Goal: Task Accomplishment & Management: Manage account settings

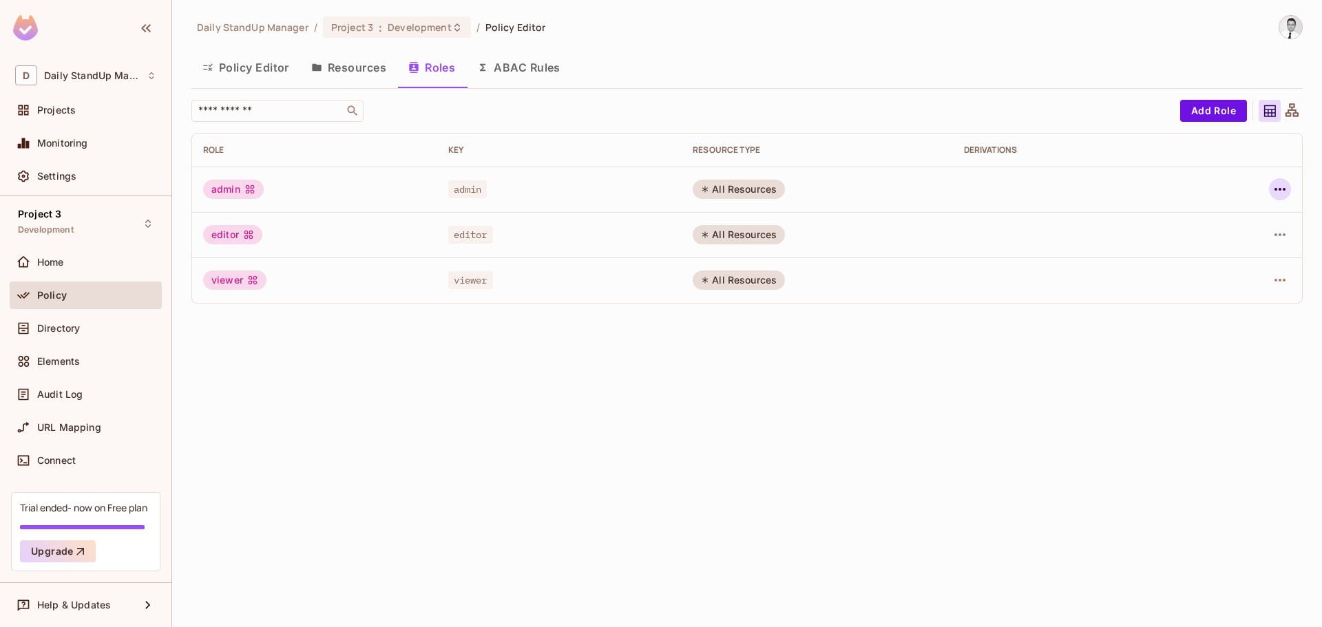
click at [1278, 185] on icon "button" at bounding box center [1280, 189] width 17 height 17
drag, startPoint x: 915, startPoint y: 353, endPoint x: 669, endPoint y: 243, distance: 269.5
click at [913, 351] on div at bounding box center [661, 313] width 1322 height 627
click at [373, 68] on button "Resources" at bounding box center [348, 67] width 97 height 34
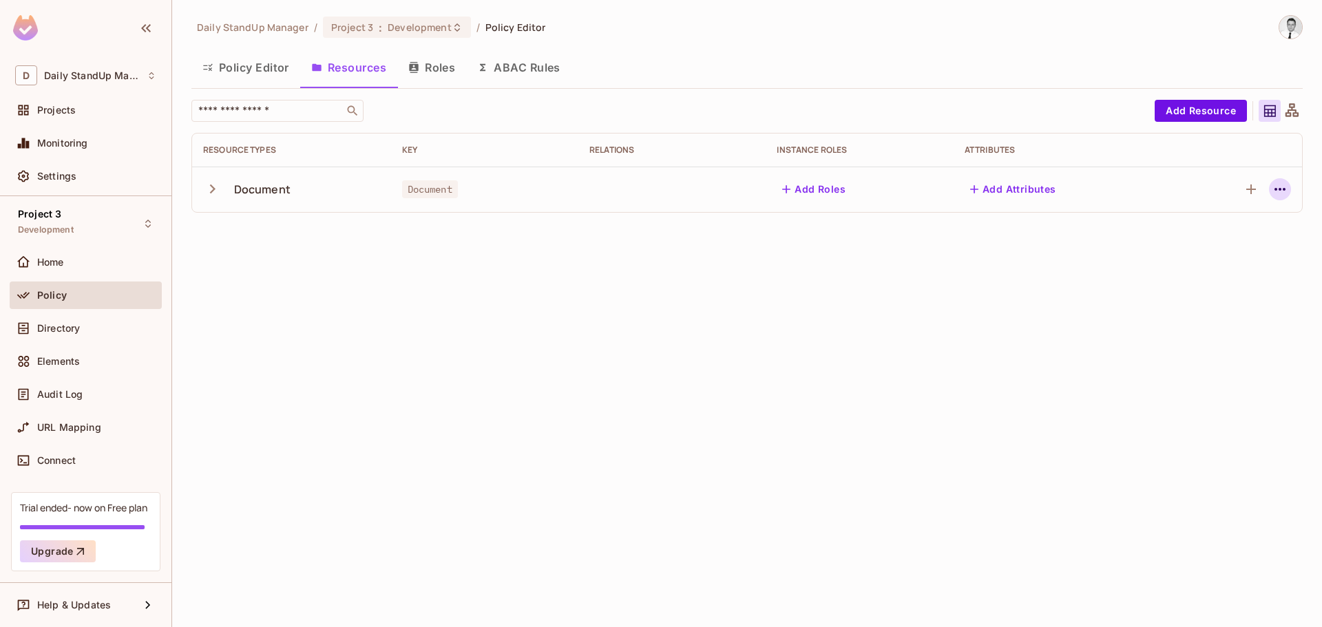
click at [1277, 194] on icon "button" at bounding box center [1280, 189] width 17 height 17
click at [1230, 245] on div "Edit Resource" at bounding box center [1220, 244] width 65 height 14
click at [1272, 195] on icon "button" at bounding box center [1280, 189] width 17 height 17
click at [1203, 244] on div "Edit Resource" at bounding box center [1220, 244] width 65 height 14
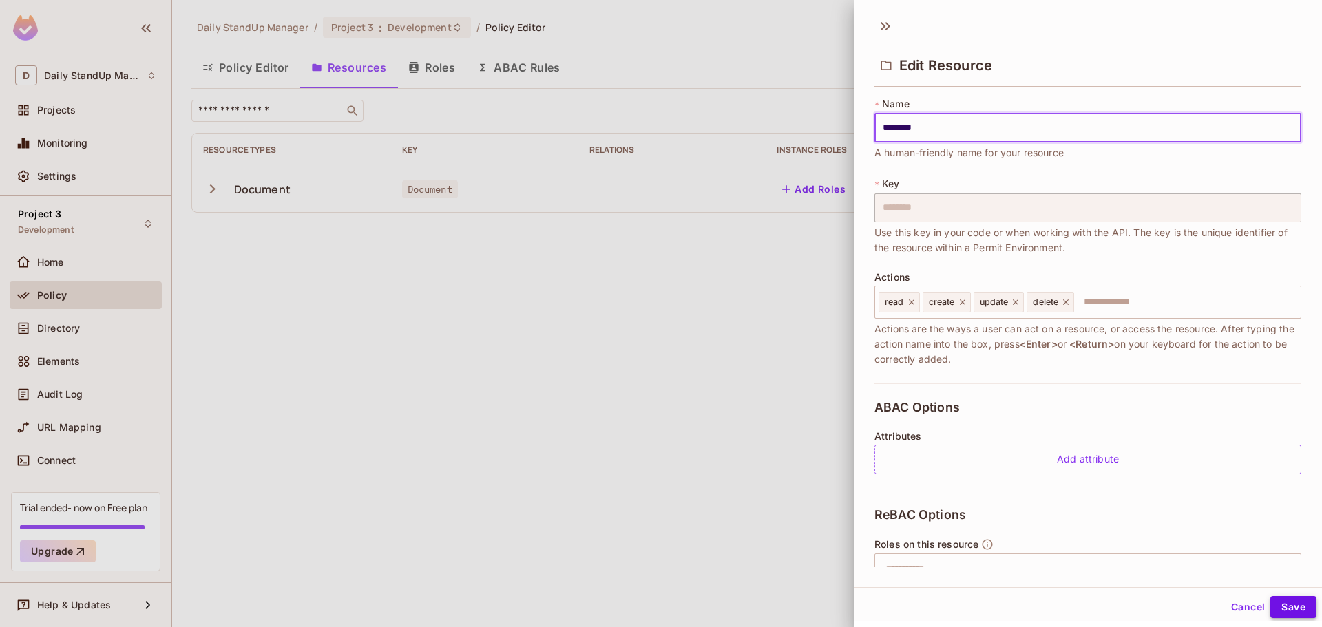
click at [1288, 607] on button "Save" at bounding box center [1294, 607] width 46 height 22
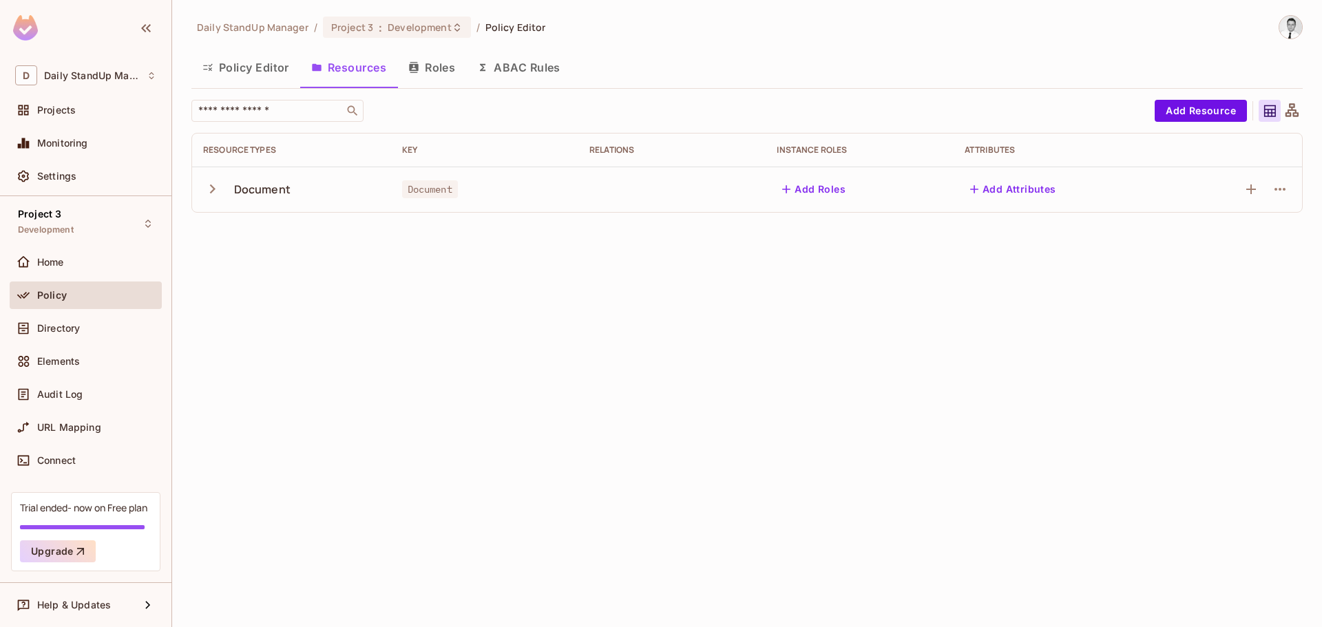
click at [205, 196] on icon "button" at bounding box center [212, 189] width 19 height 19
click at [218, 189] on icon "button" at bounding box center [212, 189] width 19 height 19
click at [446, 66] on button "Roles" at bounding box center [431, 67] width 69 height 34
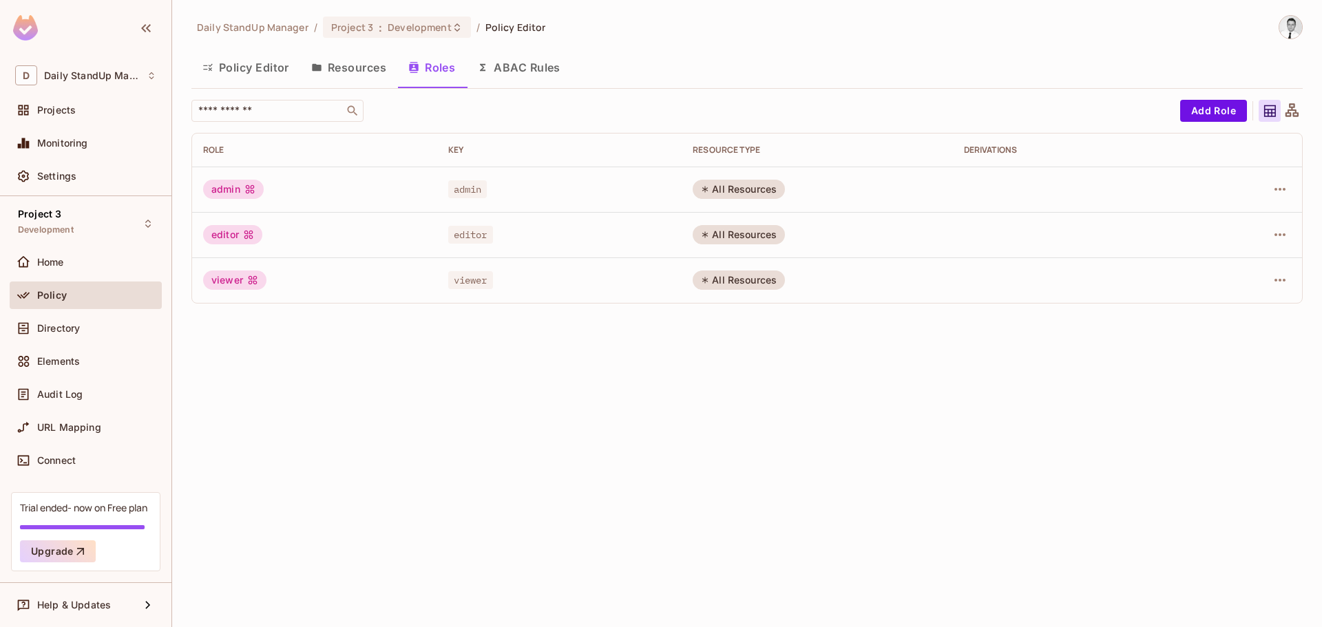
click at [683, 112] on div "​" at bounding box center [682, 111] width 982 height 22
click at [679, 101] on div "​" at bounding box center [682, 111] width 982 height 22
click at [361, 62] on button "Resources" at bounding box center [348, 67] width 97 height 34
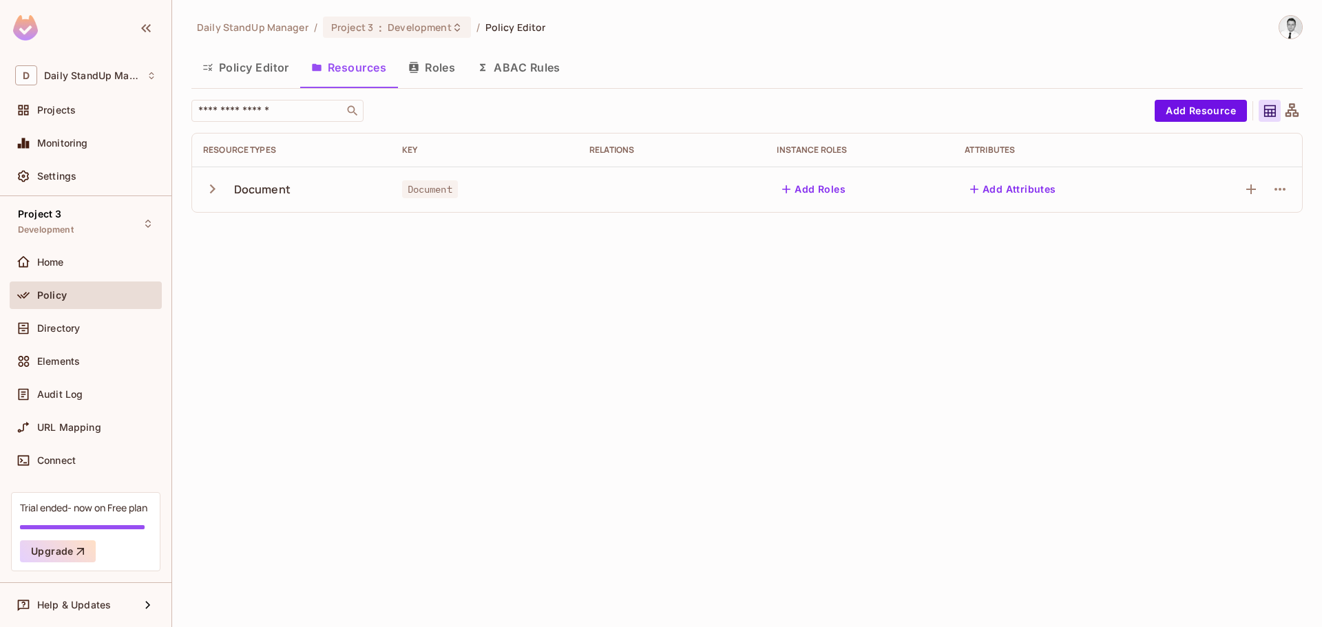
click at [681, 74] on div "Policy Editor Resources Roles ABAC Rules" at bounding box center [747, 67] width 1112 height 34
click at [1279, 187] on icon "button" at bounding box center [1280, 189] width 17 height 17
click at [1236, 280] on div "Delete Resource" at bounding box center [1226, 274] width 76 height 14
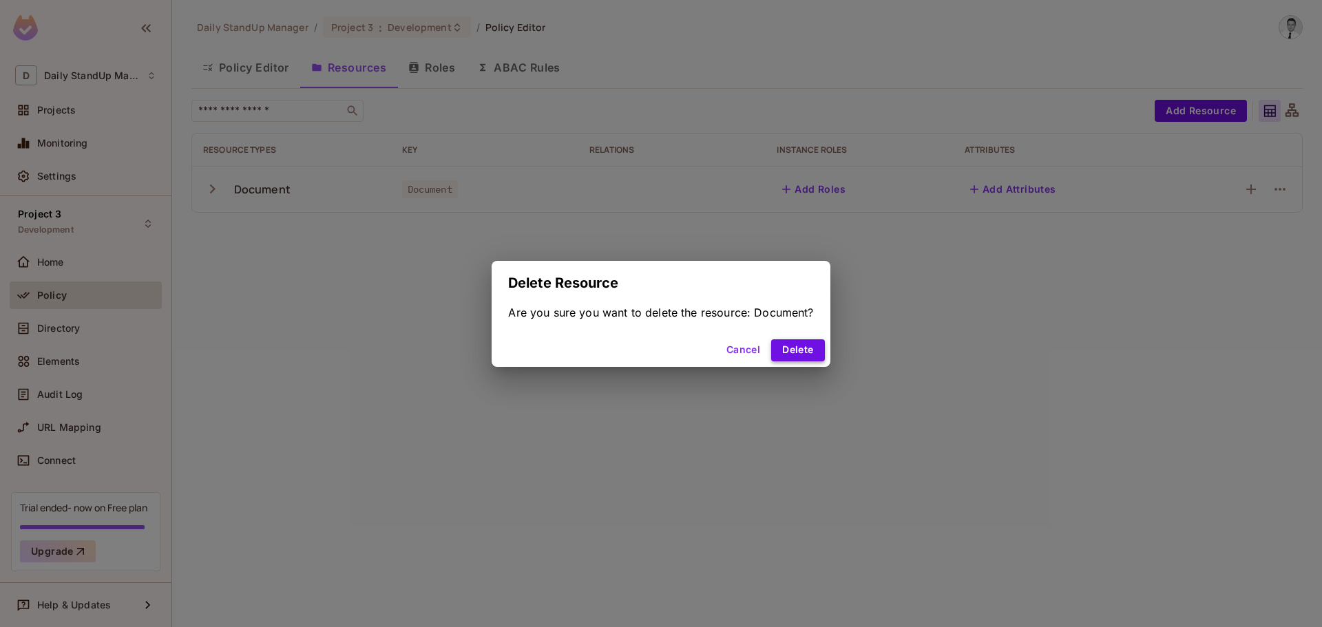
click at [795, 344] on button "Delete" at bounding box center [797, 351] width 53 height 22
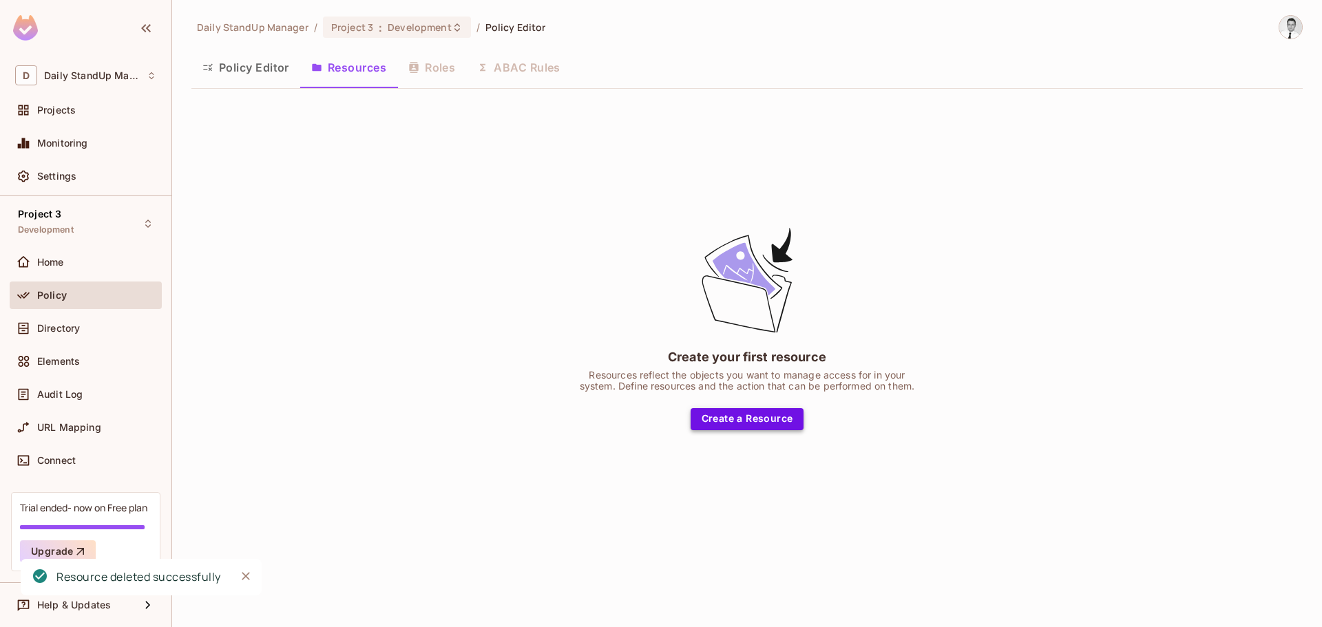
click at [745, 422] on button "Create a Resource" at bounding box center [748, 419] width 114 height 22
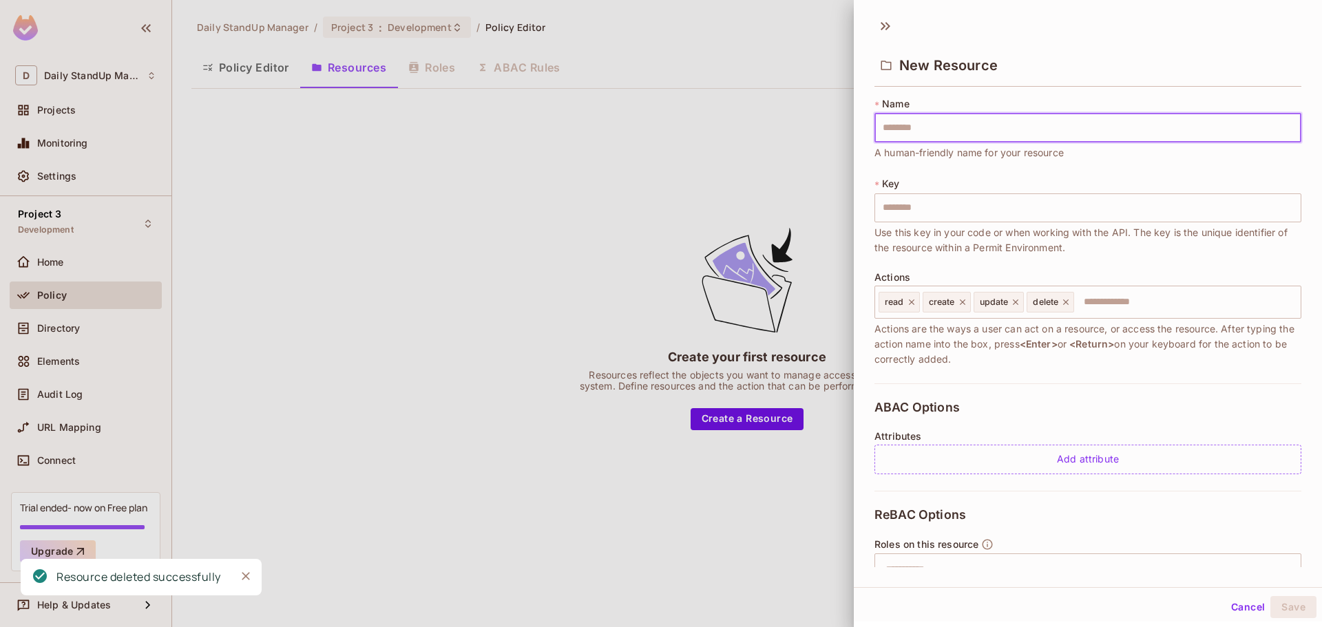
click at [978, 132] on input "text" at bounding box center [1088, 128] width 427 height 29
type input "*"
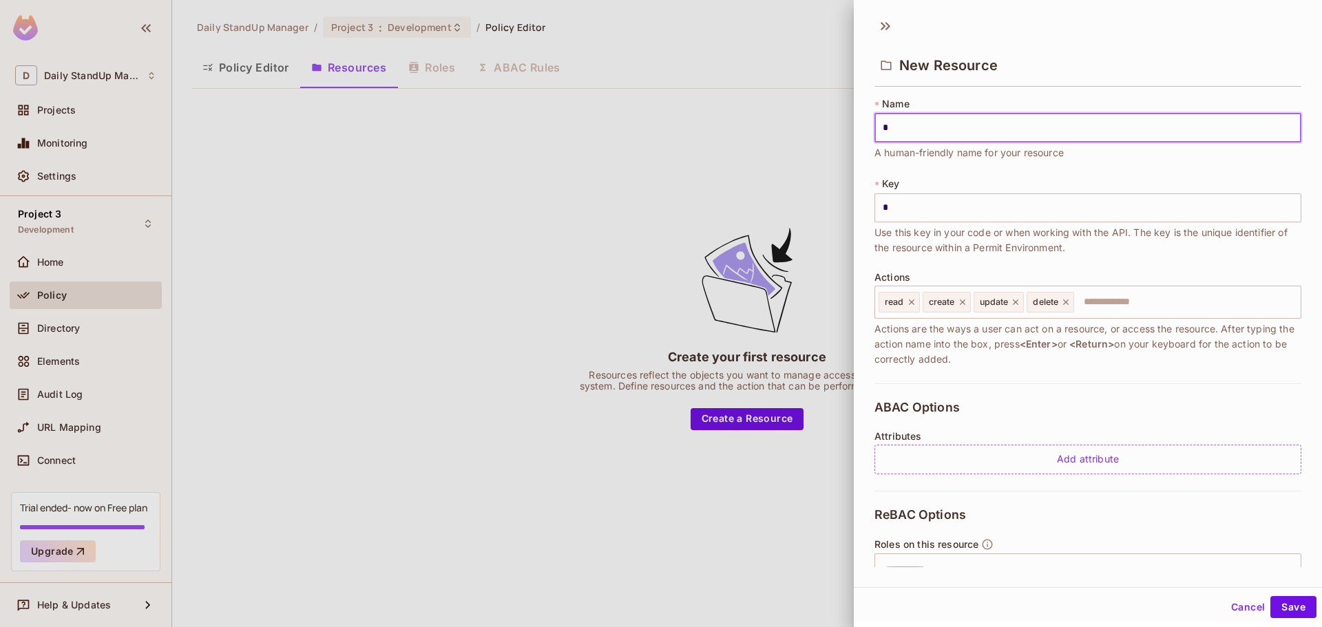
type input "**"
type input "***"
type input "****"
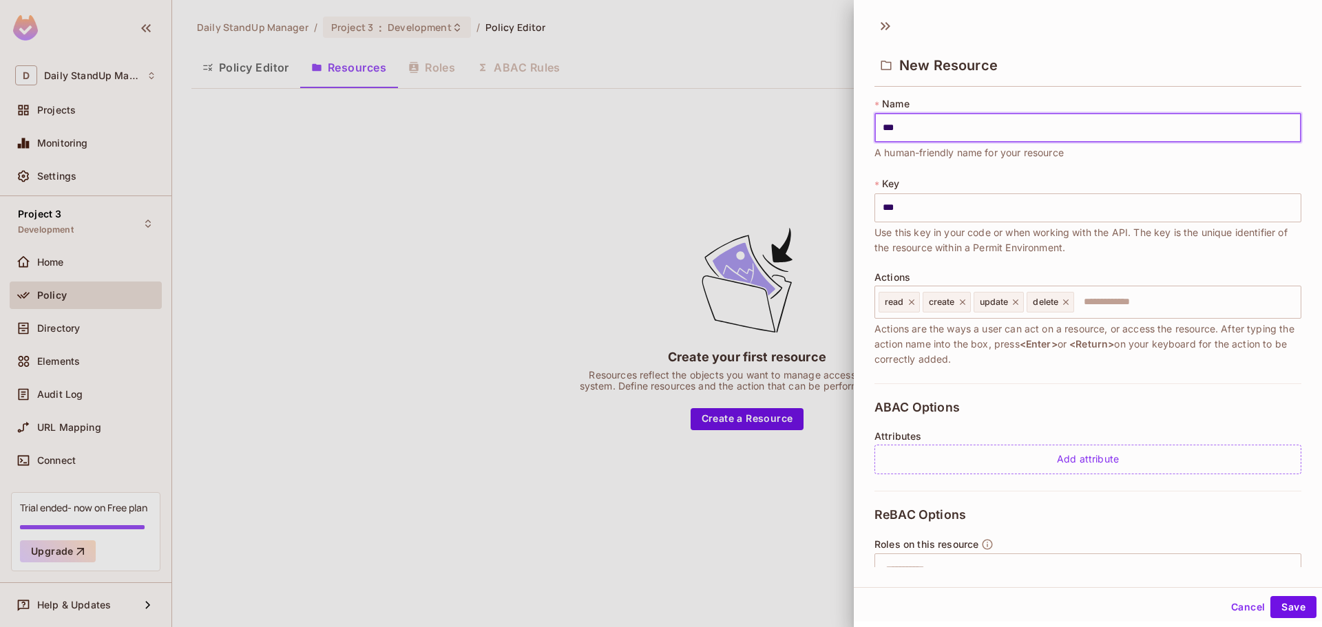
type input "****"
type input "*****"
type input "******"
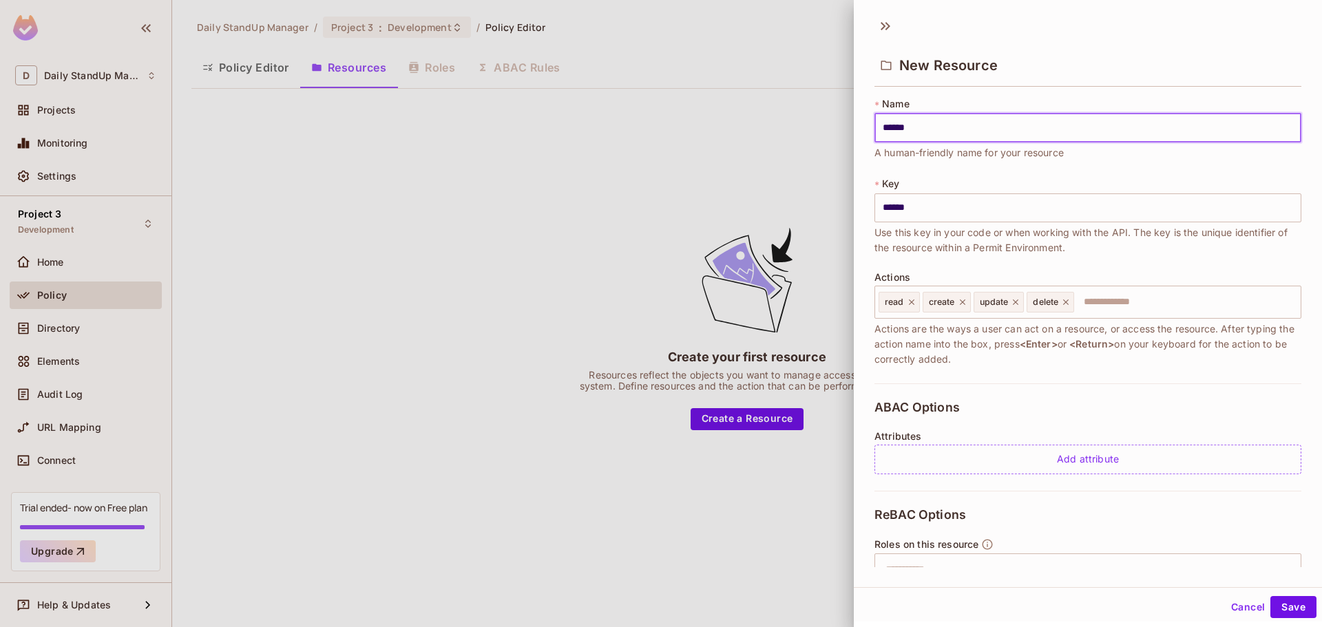
type input "*******"
type input "********"
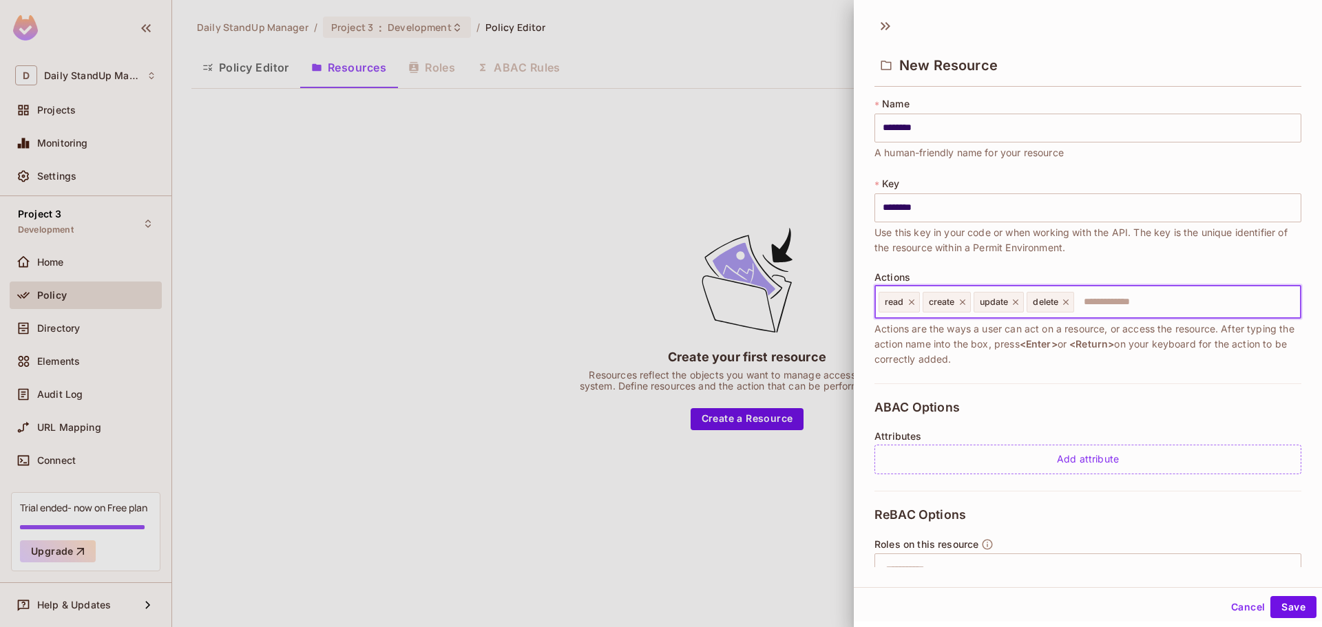
click at [1135, 299] on input "text" at bounding box center [1186, 303] width 220 height 28
click at [1287, 603] on button "Save" at bounding box center [1294, 607] width 46 height 22
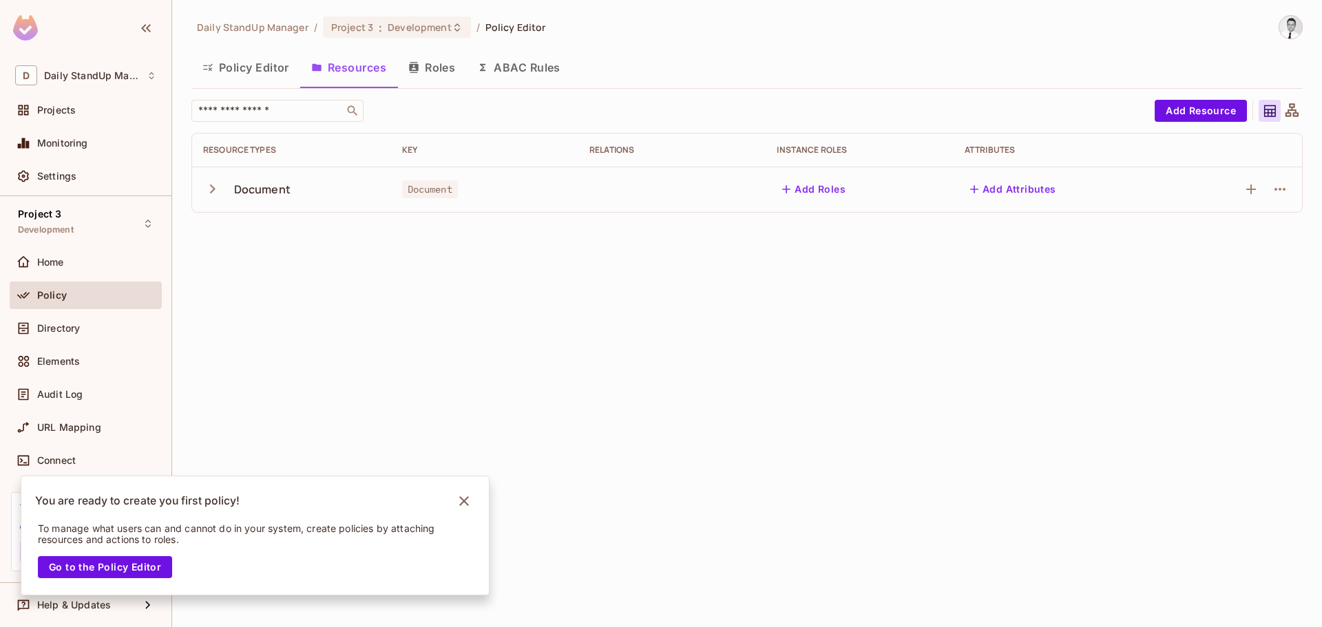
click at [1034, 185] on button "Add Attributes" at bounding box center [1013, 189] width 97 height 22
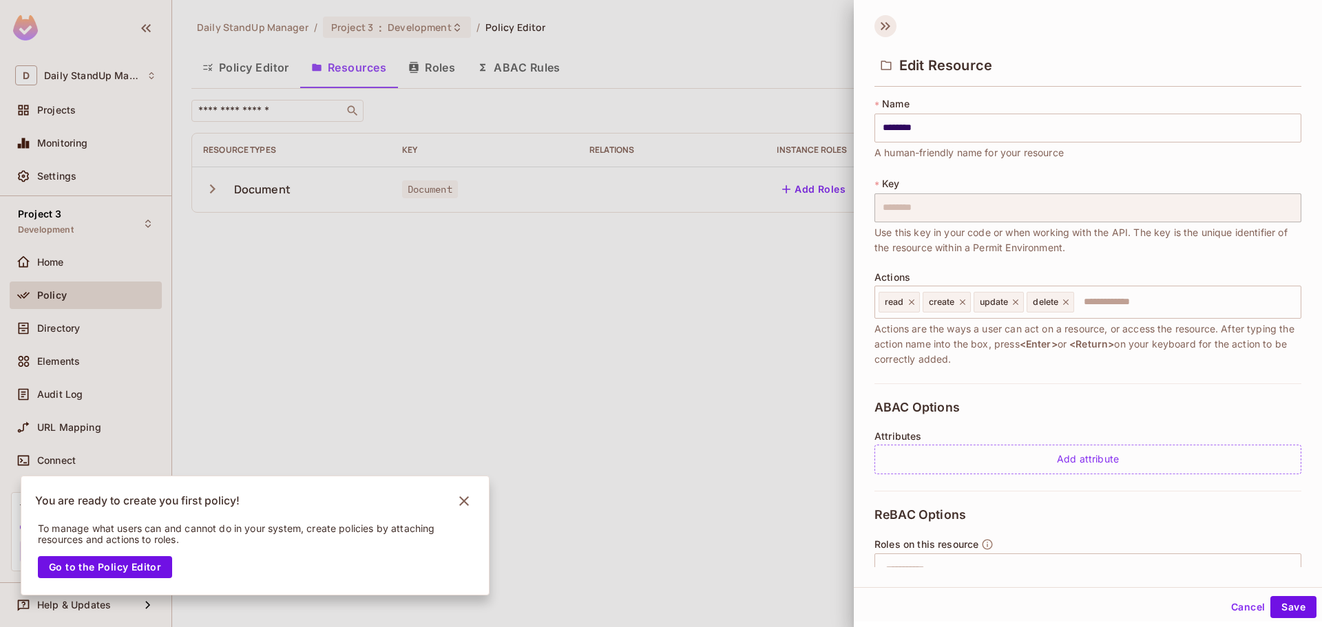
click at [882, 29] on icon at bounding box center [883, 26] width 5 height 8
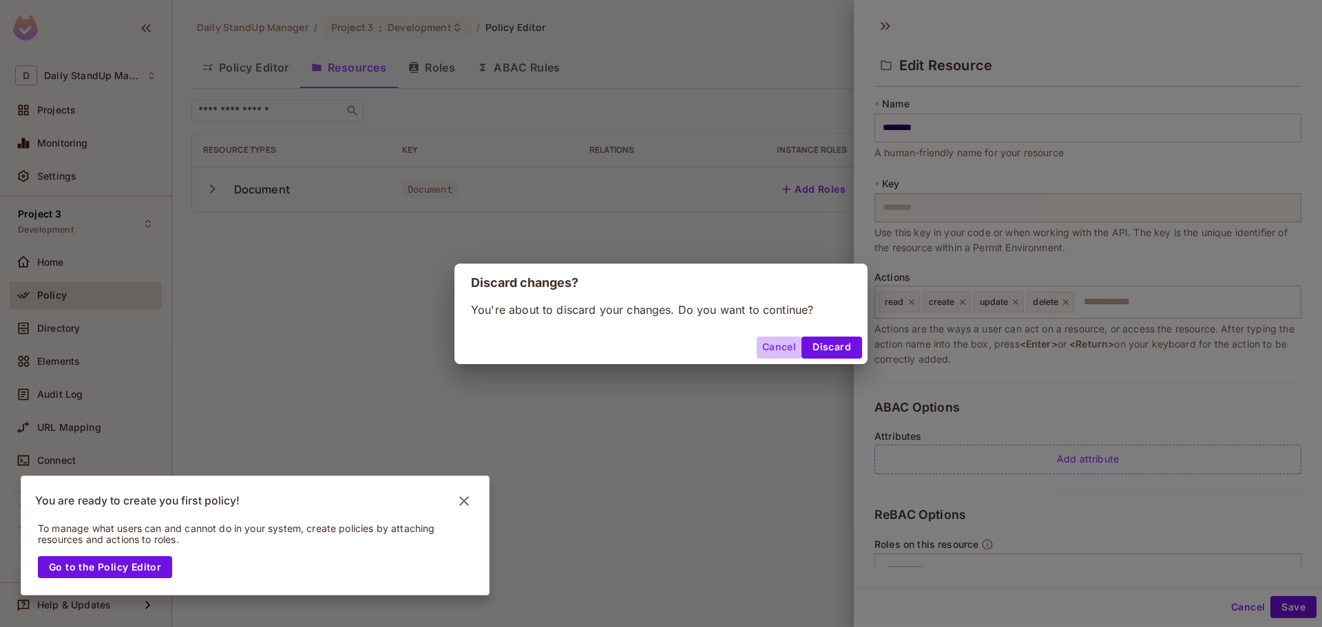
click at [761, 347] on button "Cancel" at bounding box center [779, 348] width 45 height 22
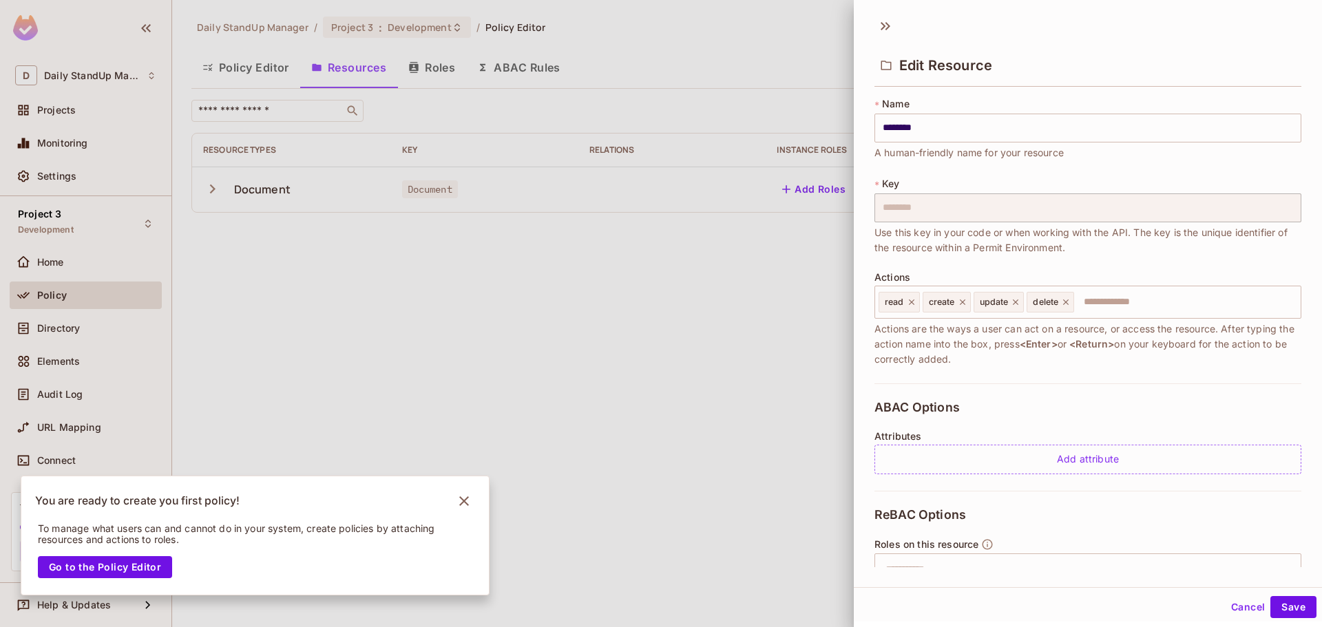
click at [1234, 614] on button "Cancel" at bounding box center [1248, 607] width 45 height 22
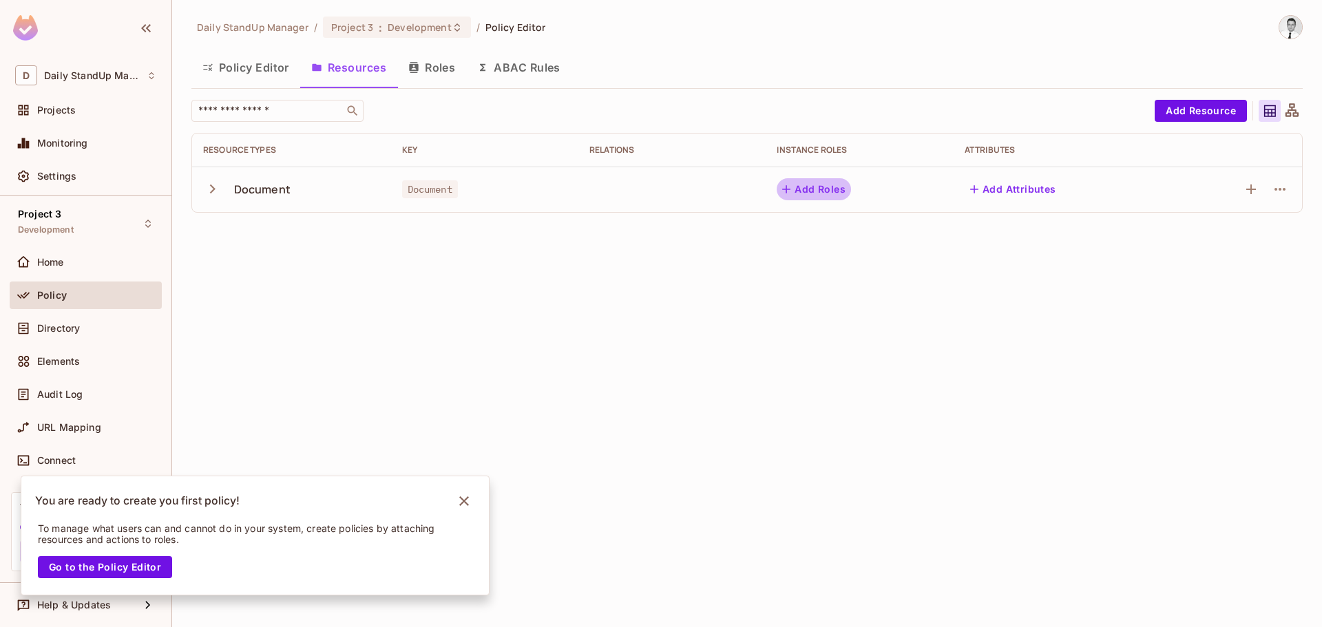
click at [836, 188] on button "Add Roles" at bounding box center [814, 189] width 74 height 22
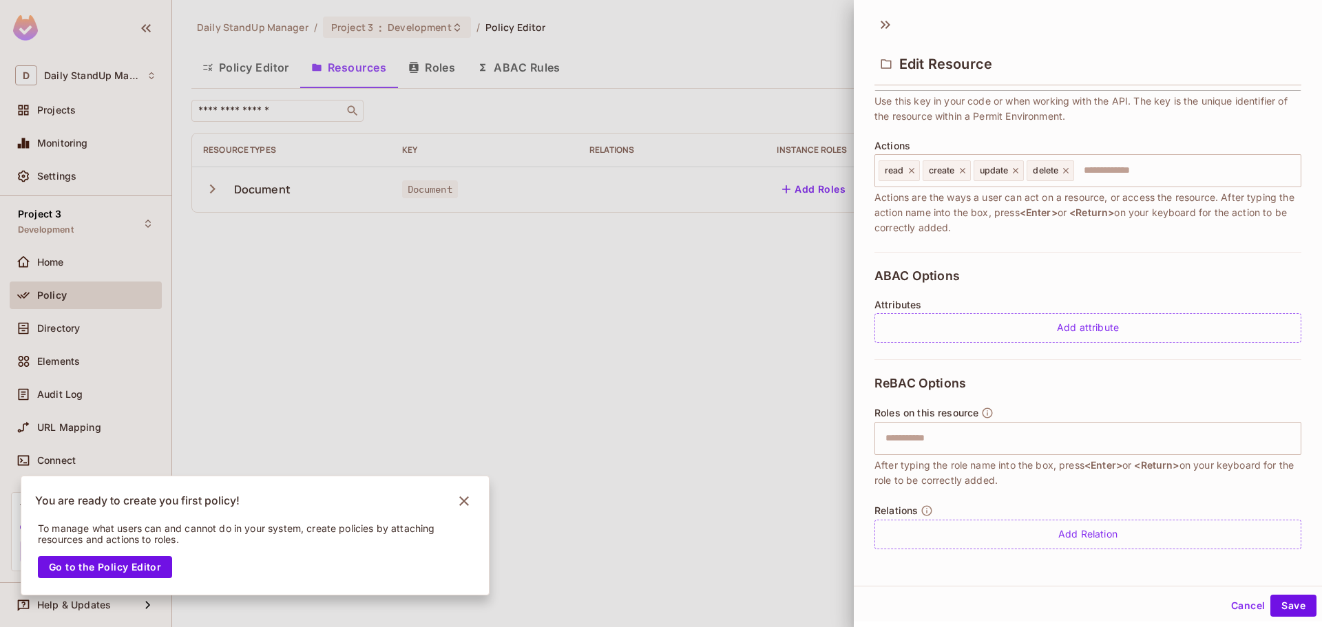
scroll to position [2, 0]
click at [1078, 310] on div "Attributes Add attribute" at bounding box center [1088, 320] width 427 height 43
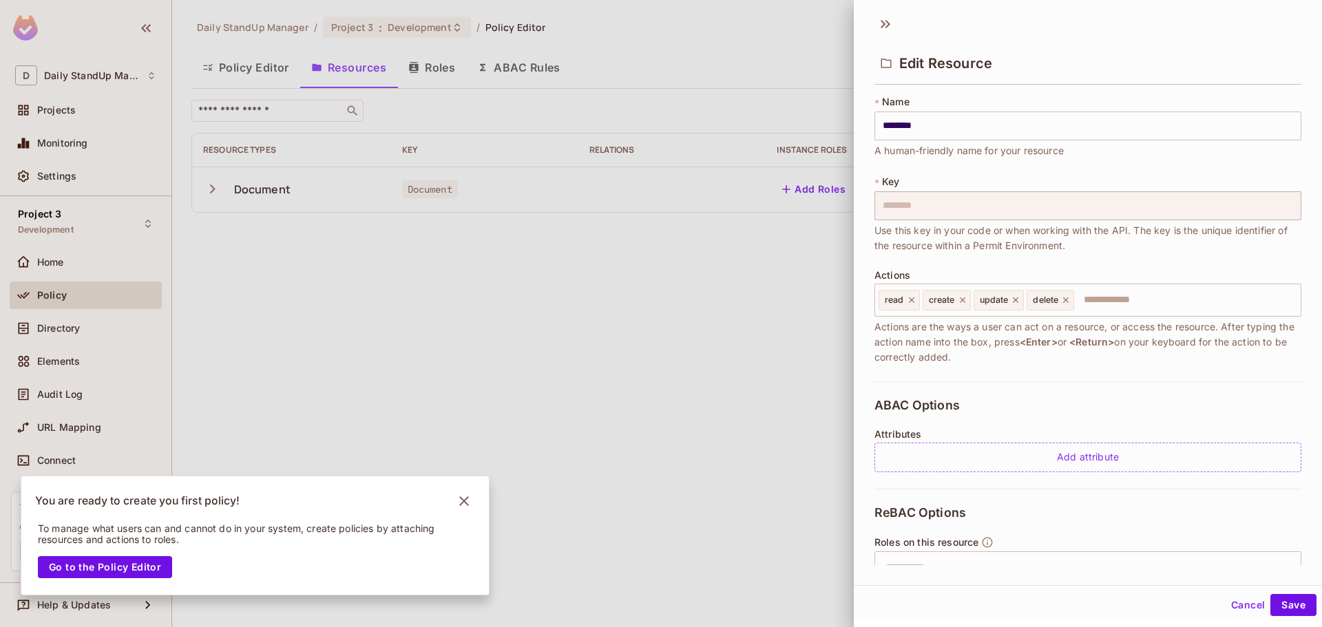
scroll to position [0, 0]
click at [895, 23] on icon at bounding box center [886, 26] width 22 height 22
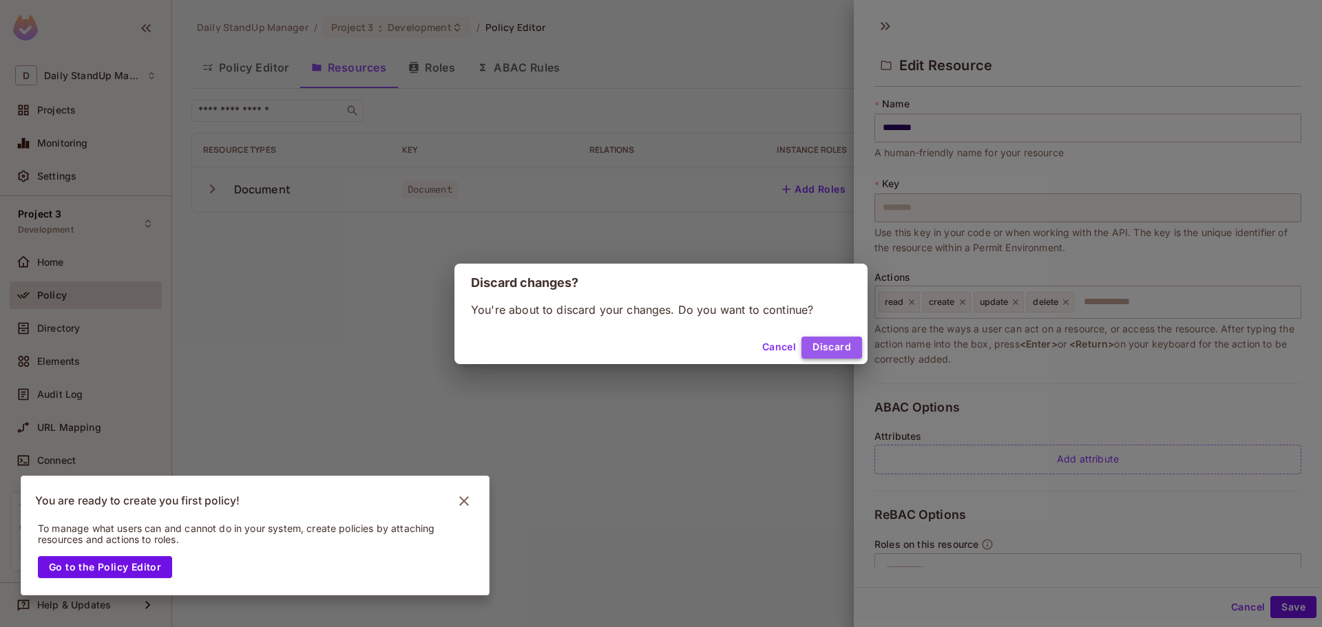
click at [814, 349] on button "Discard" at bounding box center [832, 348] width 61 height 22
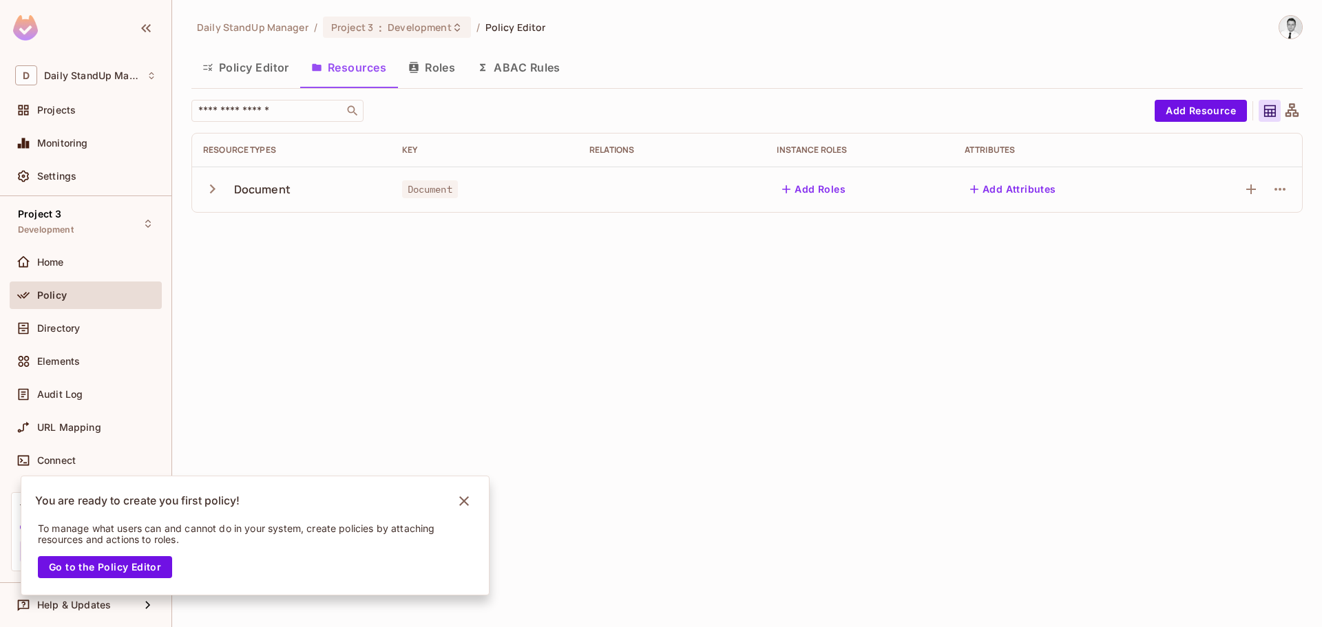
click at [422, 72] on button "Roles" at bounding box center [431, 67] width 69 height 34
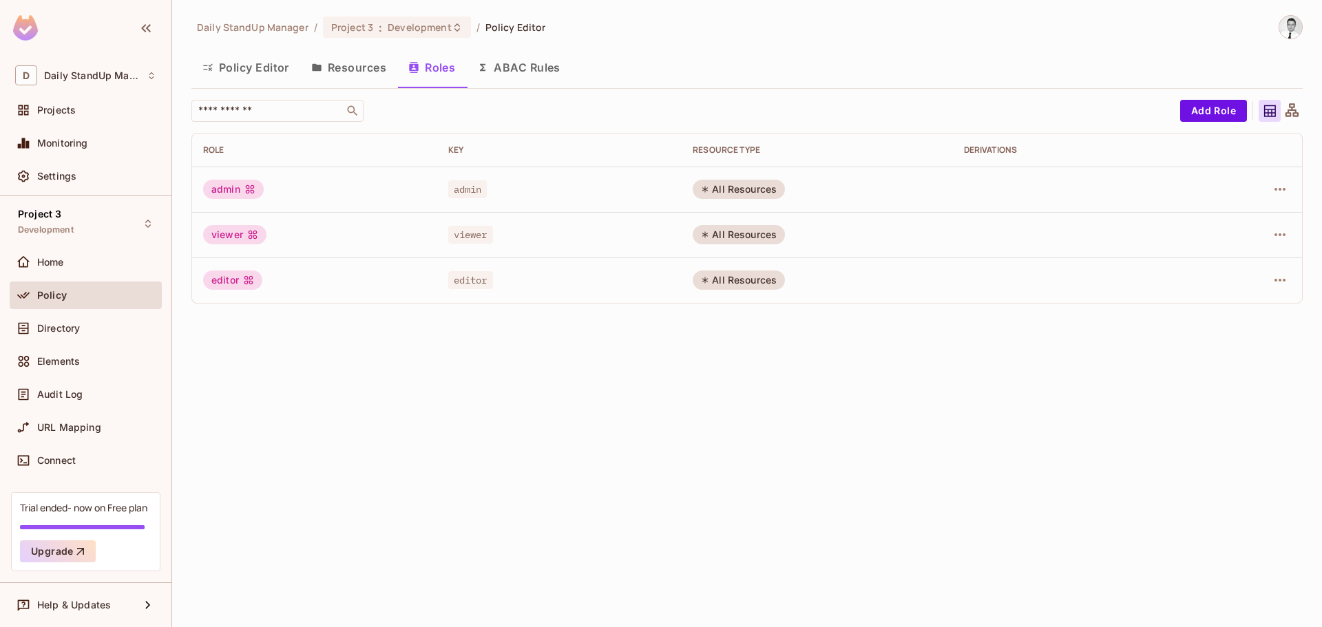
click at [349, 69] on button "Resources" at bounding box center [348, 67] width 97 height 34
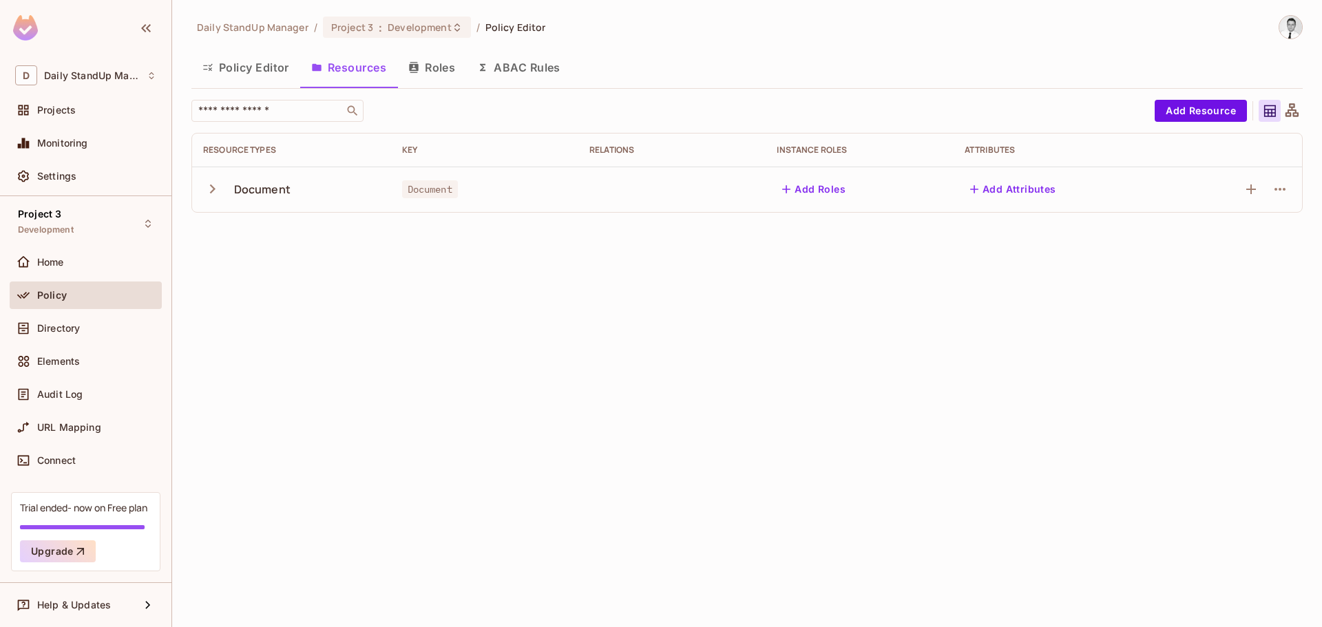
click at [815, 187] on button "Add Roles" at bounding box center [814, 189] width 74 height 22
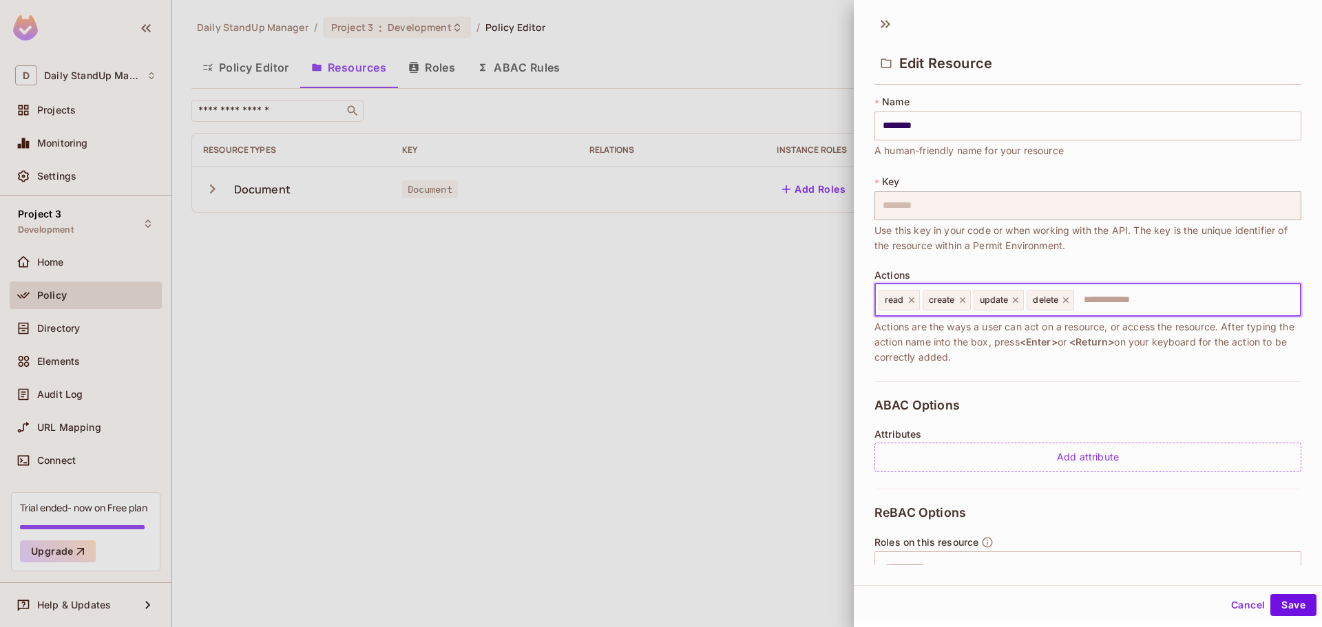
click at [1185, 304] on input "text" at bounding box center [1186, 301] width 220 height 28
click at [1090, 68] on div "Edit Resource" at bounding box center [1088, 62] width 427 height 45
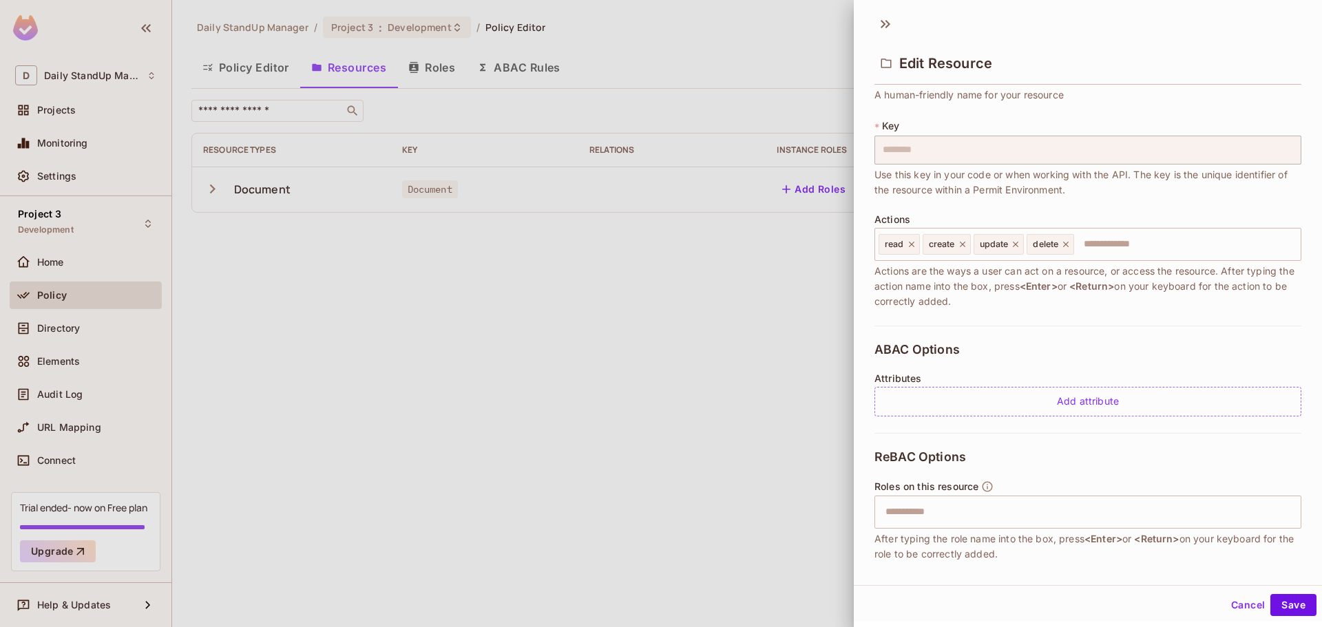
scroll to position [130, 0]
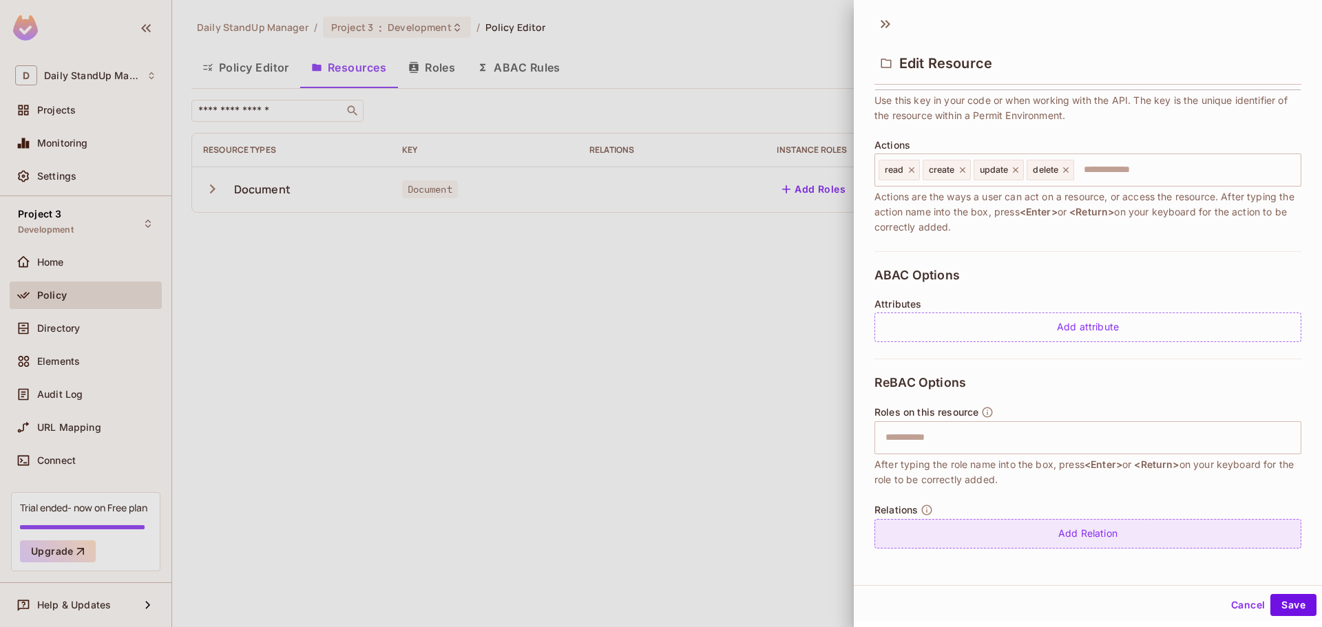
click at [1114, 539] on div "Add Relation" at bounding box center [1088, 534] width 427 height 30
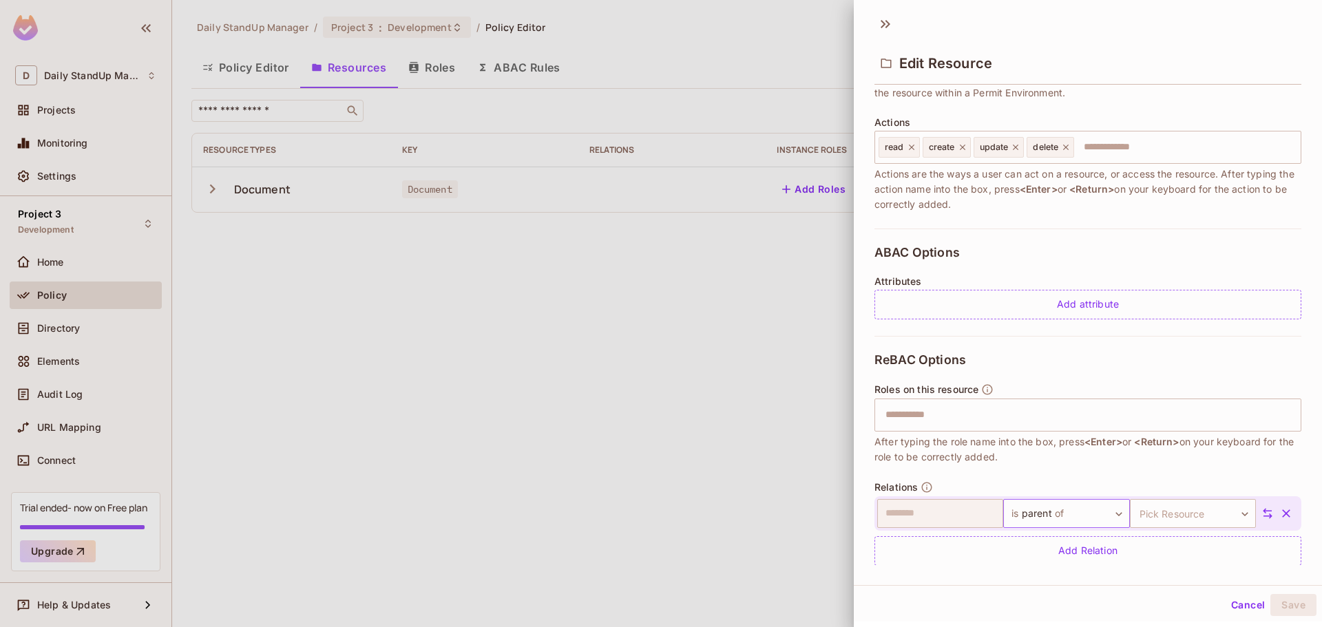
scroll to position [170, 0]
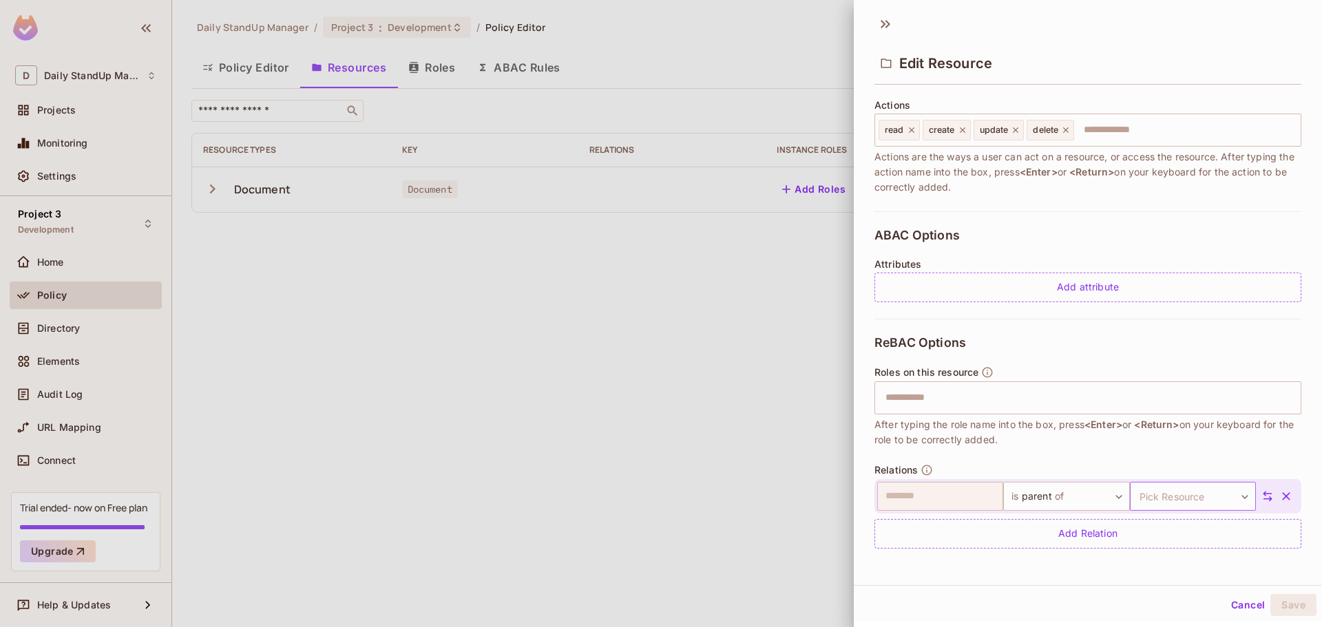
click at [1184, 489] on body "D Daily StandUp Manager Projects Monitoring Settings Project 3 Development Home…" at bounding box center [661, 313] width 1322 height 627
click at [1191, 494] on div at bounding box center [661, 313] width 1322 height 627
click at [1063, 500] on body "D Daily StandUp Manager Projects Monitoring Settings Project 3 Development Home…" at bounding box center [661, 313] width 1322 height 627
click at [1056, 594] on li "Add Custom Relation" at bounding box center [1051, 598] width 127 height 25
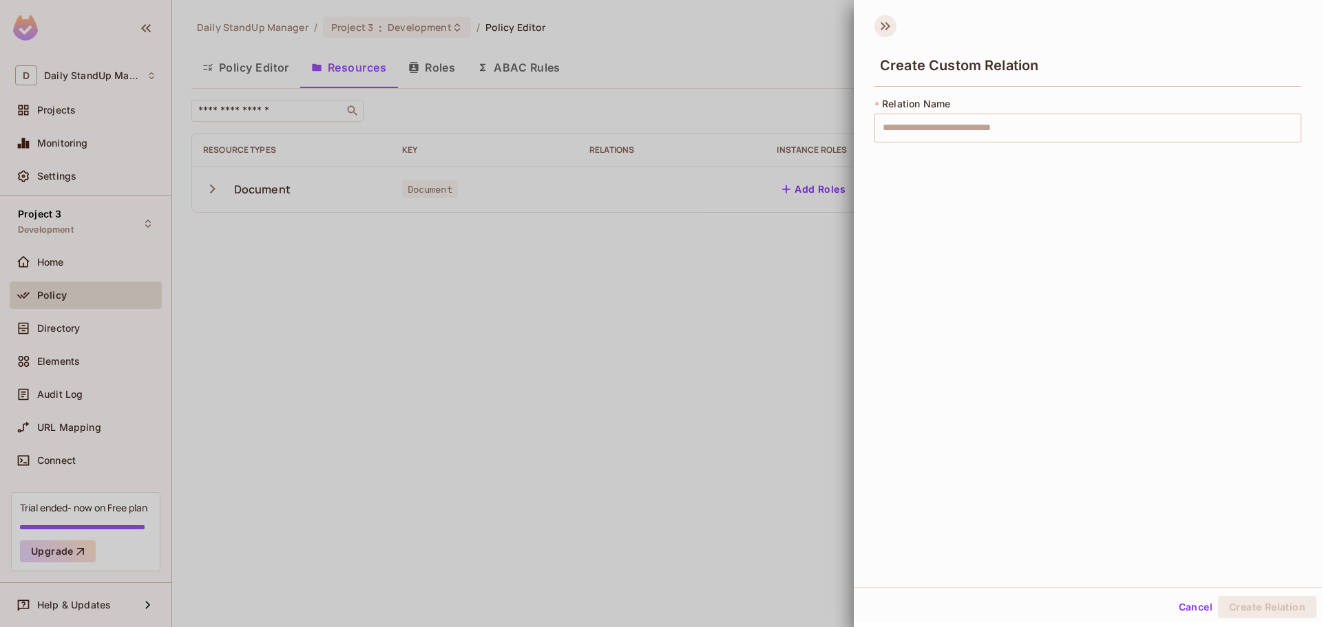
click at [889, 30] on icon at bounding box center [886, 26] width 22 height 22
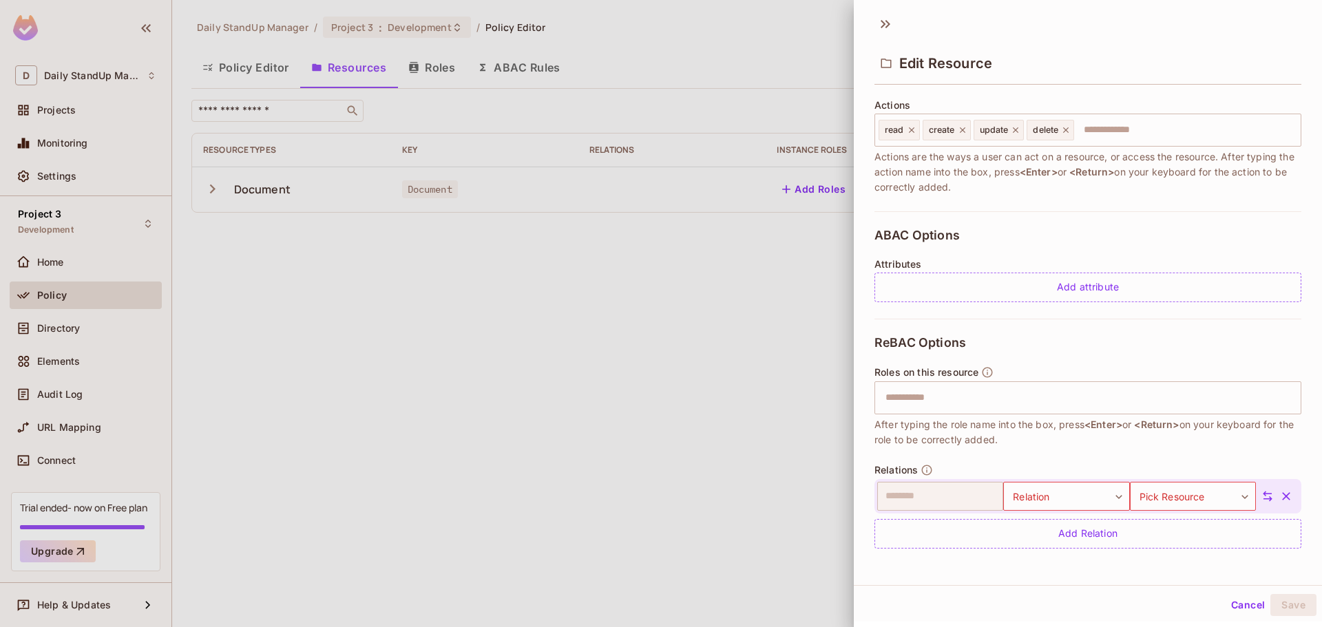
click at [1229, 607] on button "Cancel" at bounding box center [1248, 605] width 45 height 22
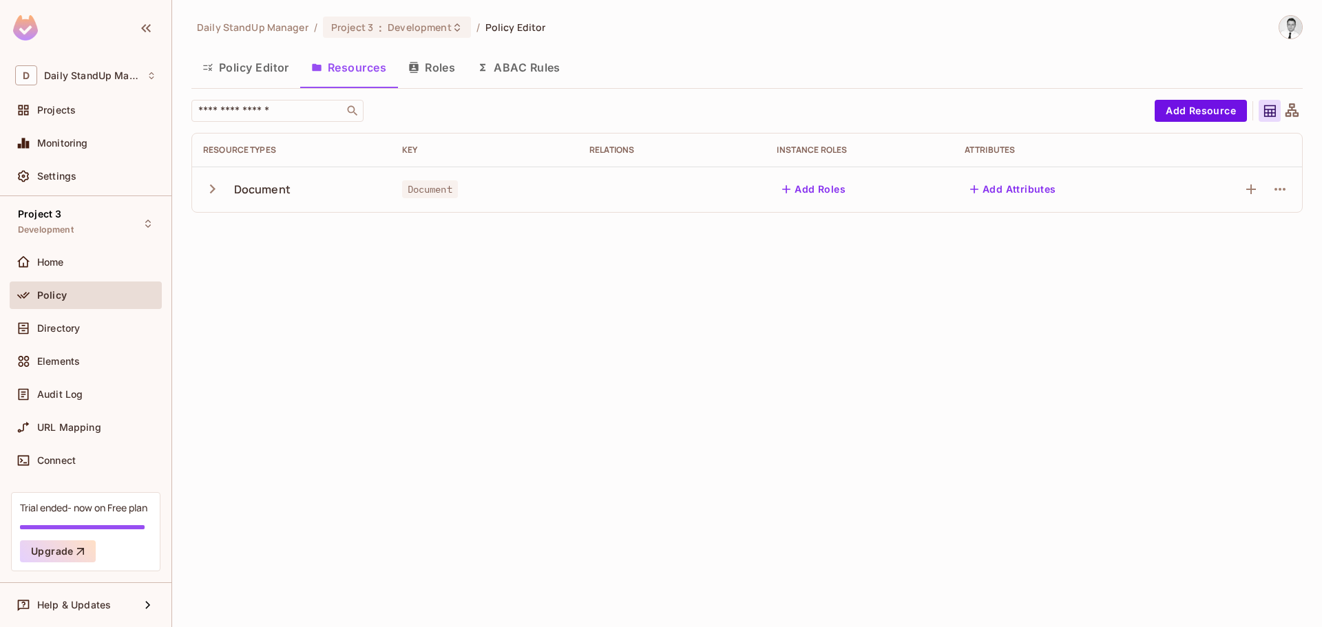
click at [979, 267] on div "Daily StandUp Manager / Project 3 : Development / Policy Editor Policy Editor R…" at bounding box center [747, 313] width 1150 height 627
drag, startPoint x: 987, startPoint y: 54, endPoint x: 987, endPoint y: 44, distance: 10.3
click at [987, 45] on div "Daily StandUp Manager / Project 3 : Development / Policy Editor Policy Editor R…" at bounding box center [747, 119] width 1112 height 209
click at [1299, 105] on icon at bounding box center [1292, 111] width 17 height 17
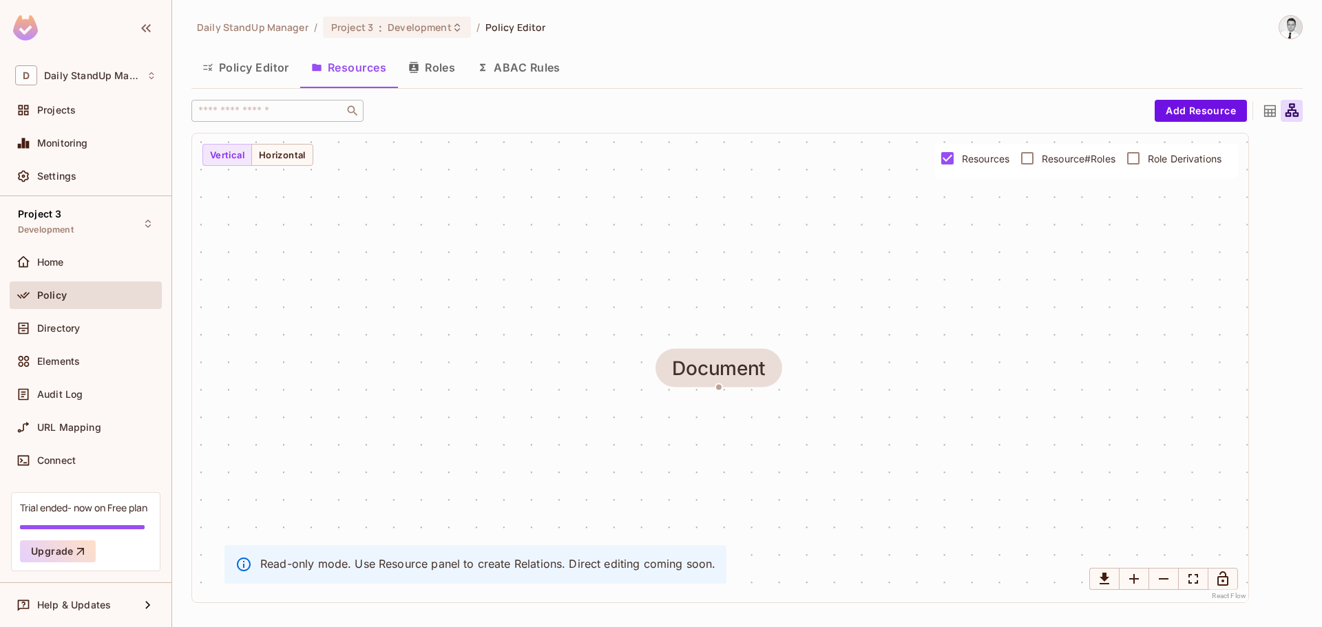
click at [1269, 115] on icon at bounding box center [1270, 111] width 17 height 17
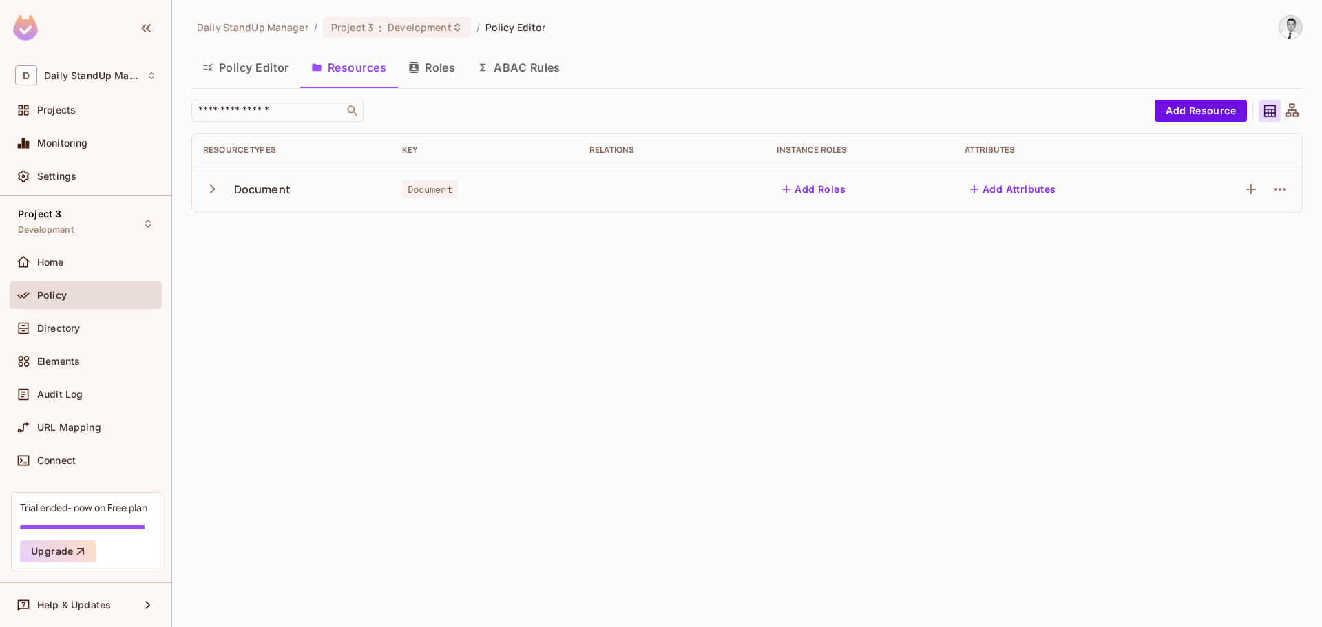
click at [939, 102] on div "​" at bounding box center [669, 111] width 957 height 22
click at [1030, 191] on button "Add Attributes" at bounding box center [1013, 189] width 97 height 22
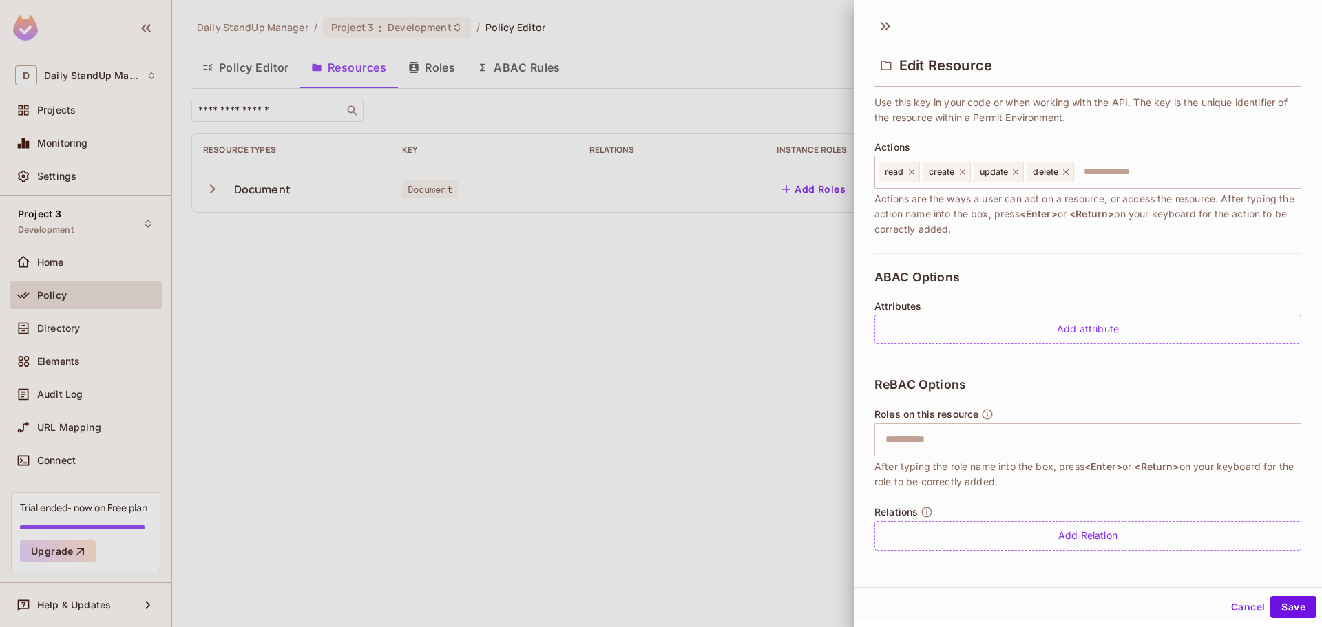
scroll to position [2, 0]
click at [1236, 602] on button "Cancel" at bounding box center [1248, 605] width 45 height 22
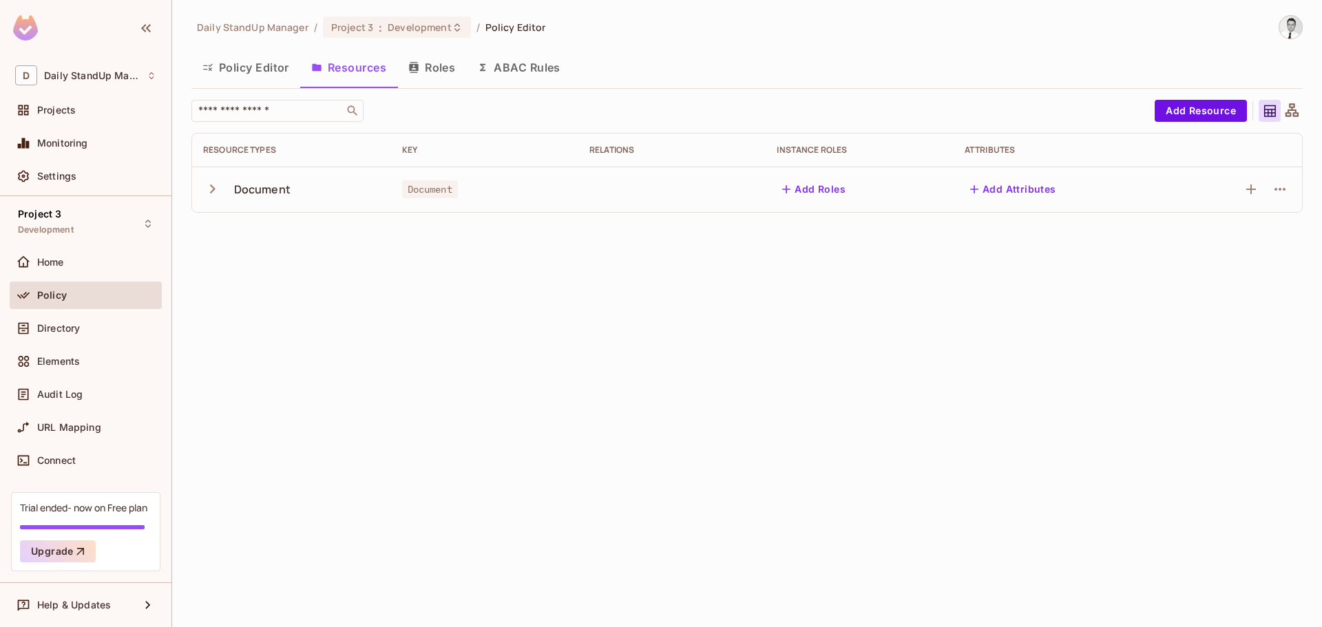
click at [1043, 355] on div "Daily StandUp Manager / Project 3 : Development / Policy Editor Policy Editor R…" at bounding box center [747, 313] width 1150 height 627
click at [1254, 185] on icon "button" at bounding box center [1251, 189] width 17 height 17
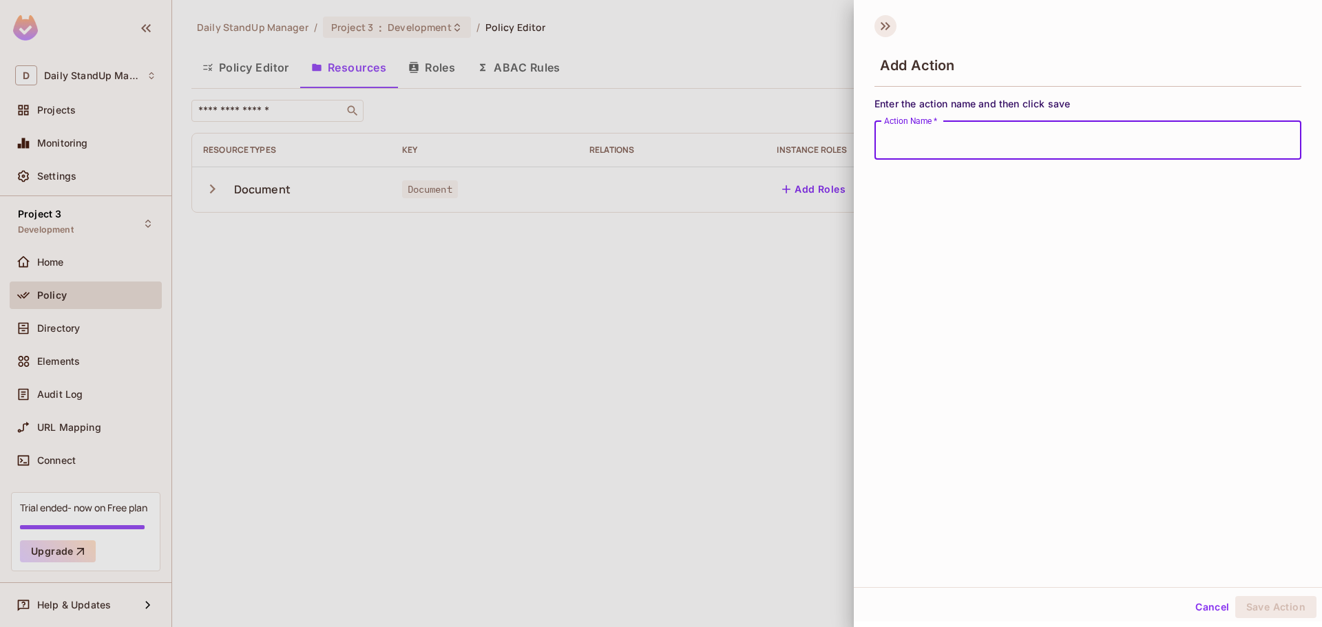
click at [895, 25] on icon at bounding box center [886, 26] width 22 height 22
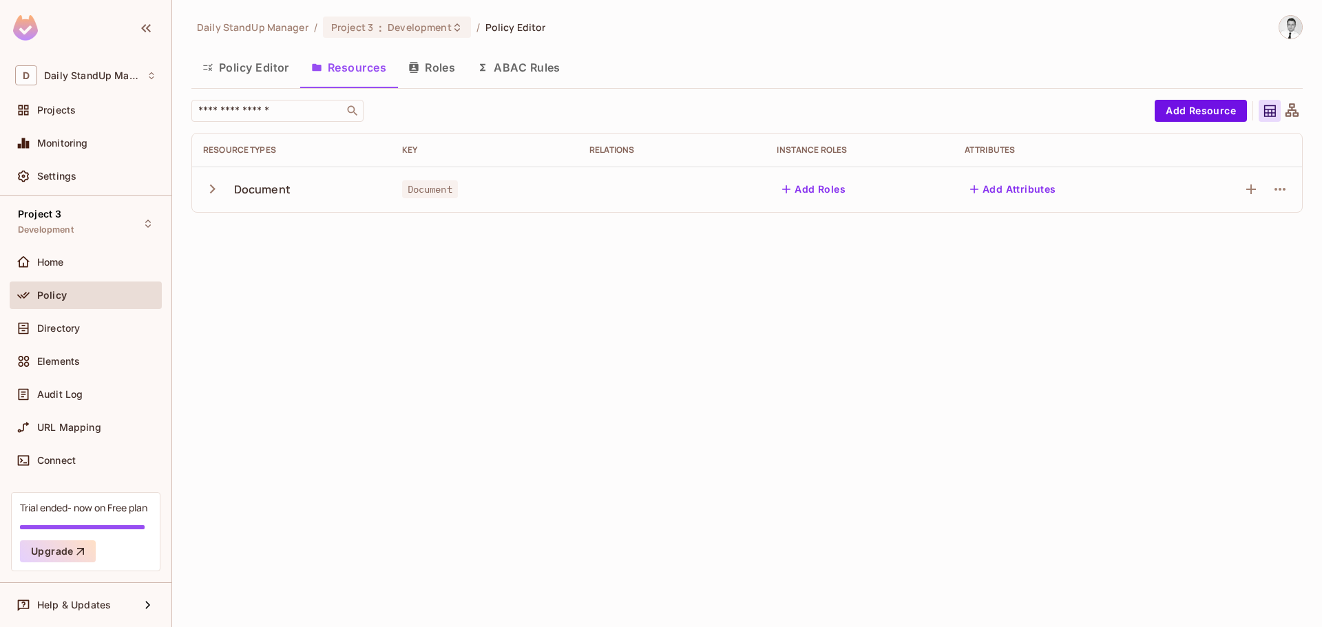
click at [205, 189] on icon "button" at bounding box center [212, 189] width 19 height 19
click at [1291, 225] on div at bounding box center [1280, 235] width 22 height 22
click at [1275, 233] on icon "button" at bounding box center [1280, 235] width 17 height 17
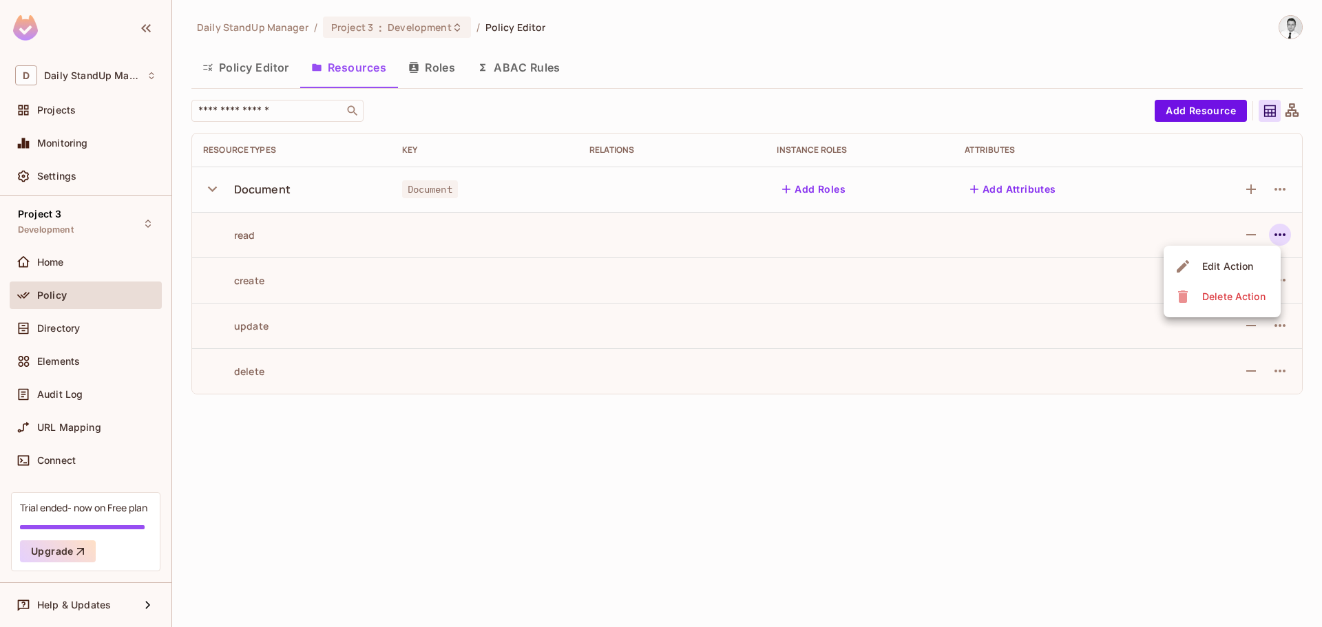
click at [1238, 268] on div "Edit Action" at bounding box center [1228, 267] width 51 height 14
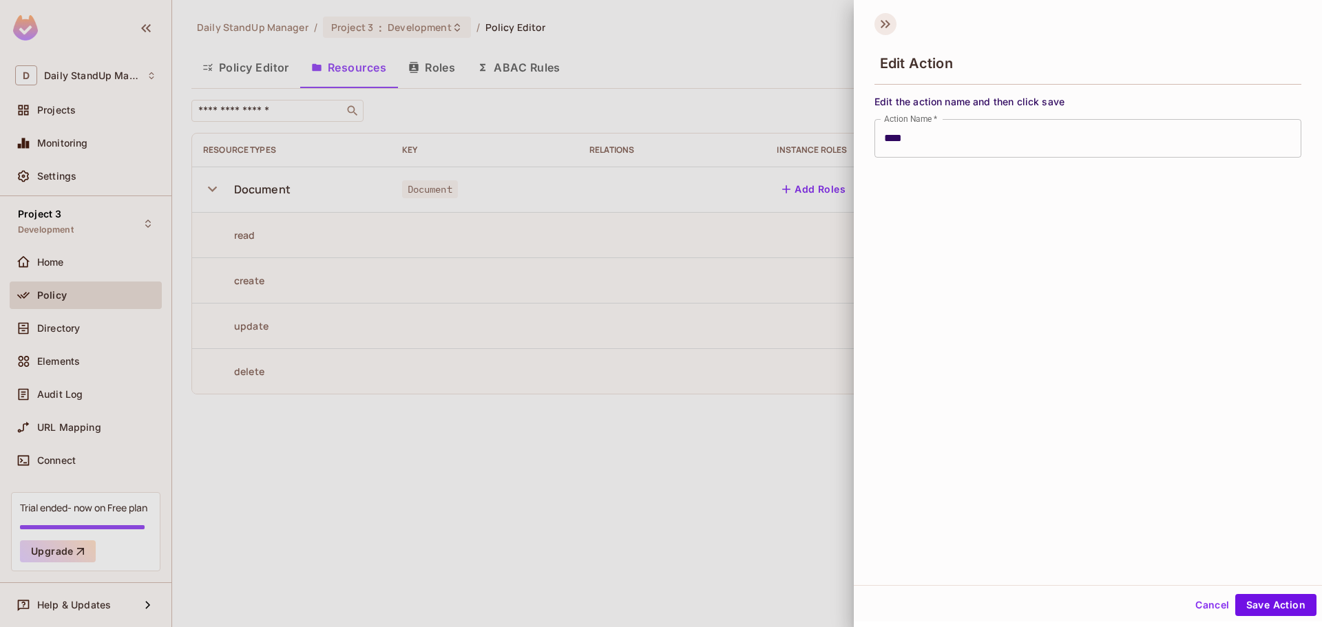
click at [891, 20] on icon at bounding box center [886, 24] width 22 height 22
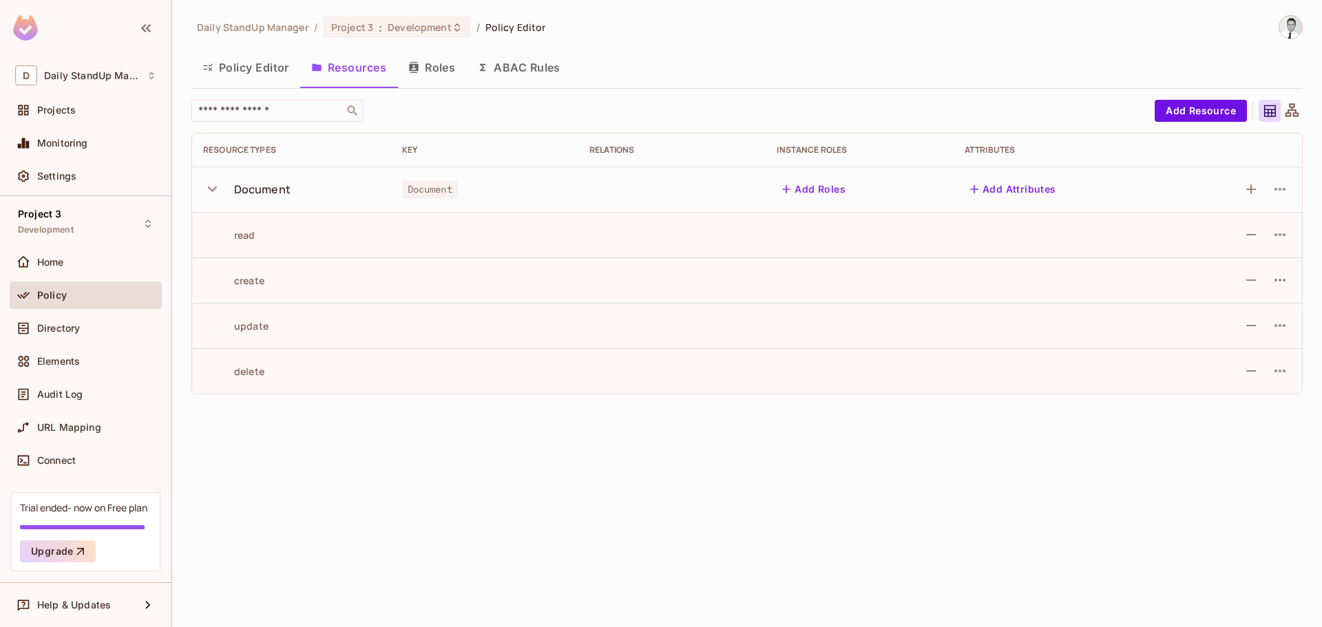
click at [507, 65] on button "ABAC Rules" at bounding box center [518, 67] width 105 height 34
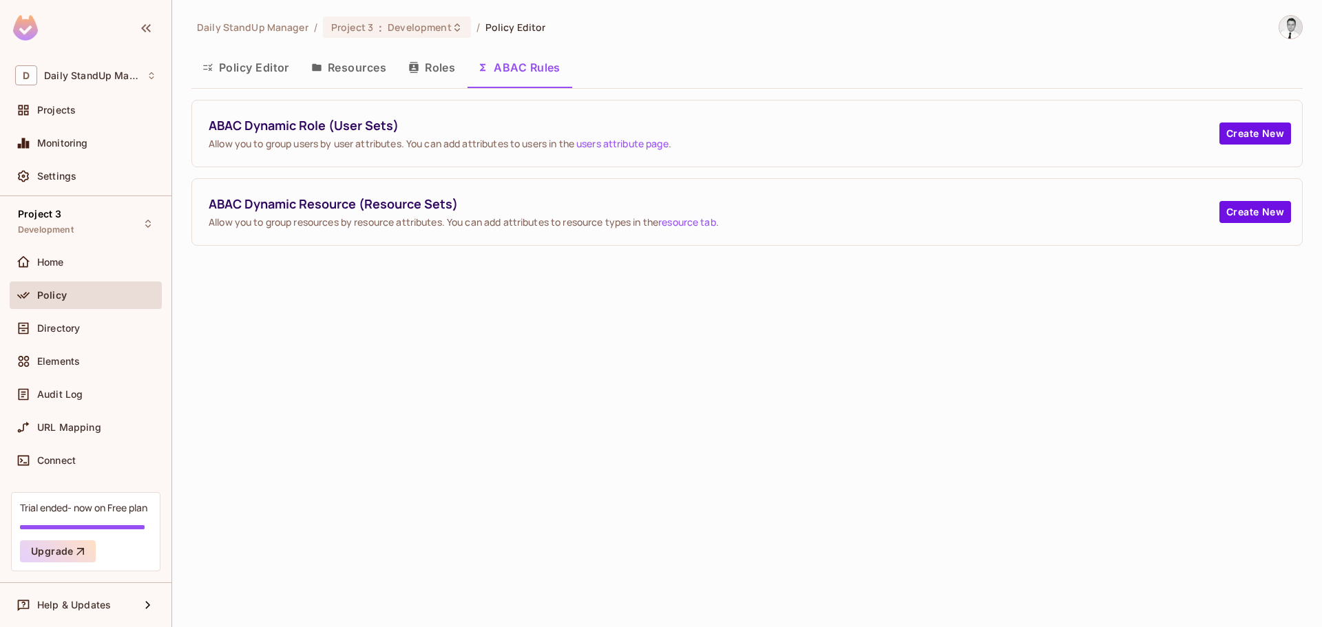
click at [425, 67] on button "Roles" at bounding box center [431, 67] width 69 height 34
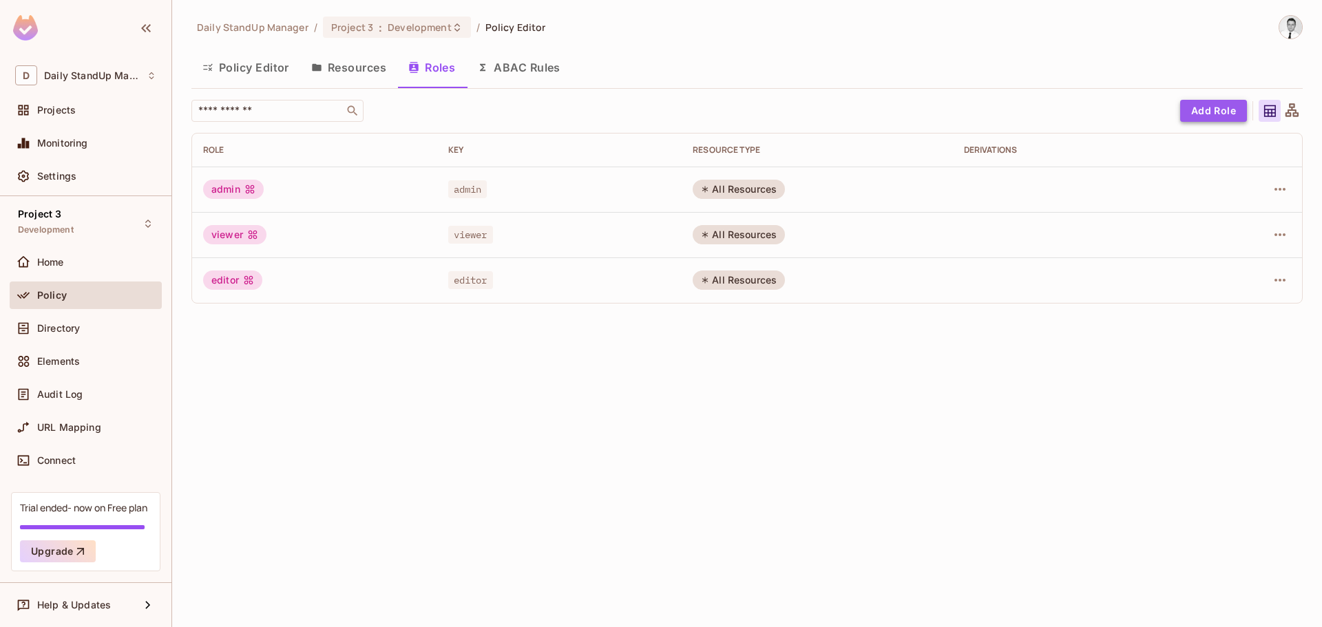
click at [1213, 103] on button "Add Role" at bounding box center [1214, 111] width 67 height 22
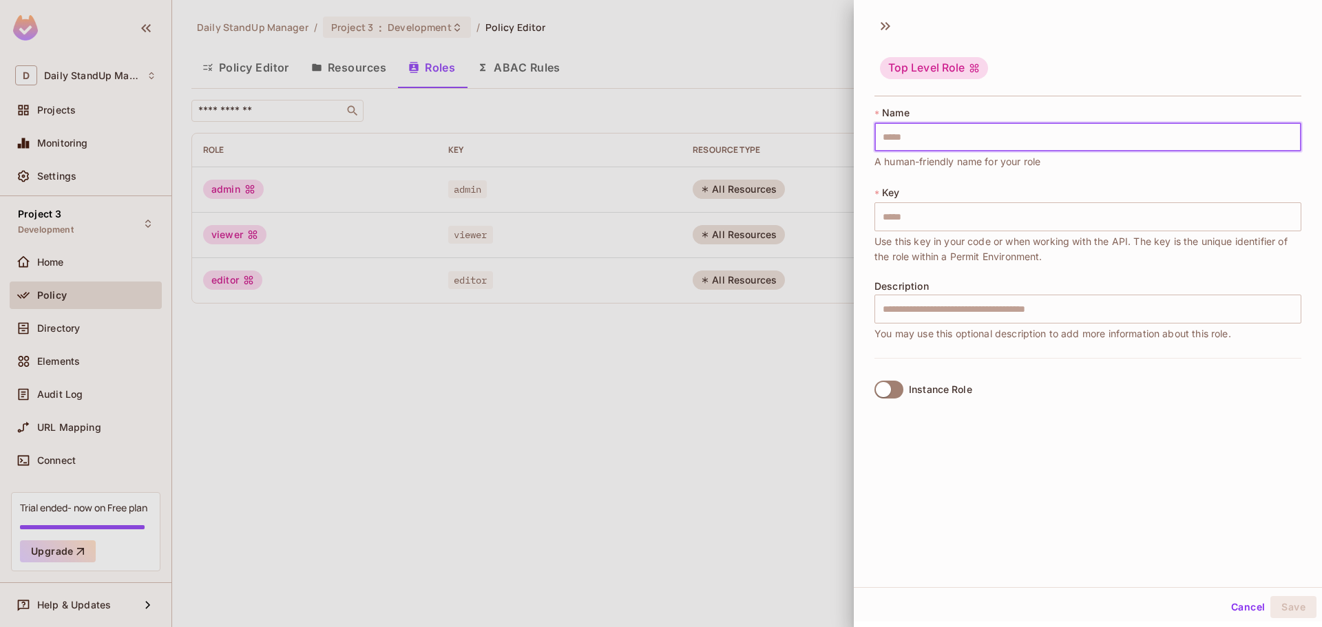
click at [941, 134] on input "text" at bounding box center [1088, 137] width 427 height 29
click at [1039, 431] on div "Top Level Role * Name ​ Role name is required * Key ​ Use this key in your code…" at bounding box center [1088, 299] width 468 height 578
drag, startPoint x: 937, startPoint y: 304, endPoint x: 941, endPoint y: 317, distance: 13.7
click at [937, 304] on input "text" at bounding box center [1088, 309] width 427 height 29
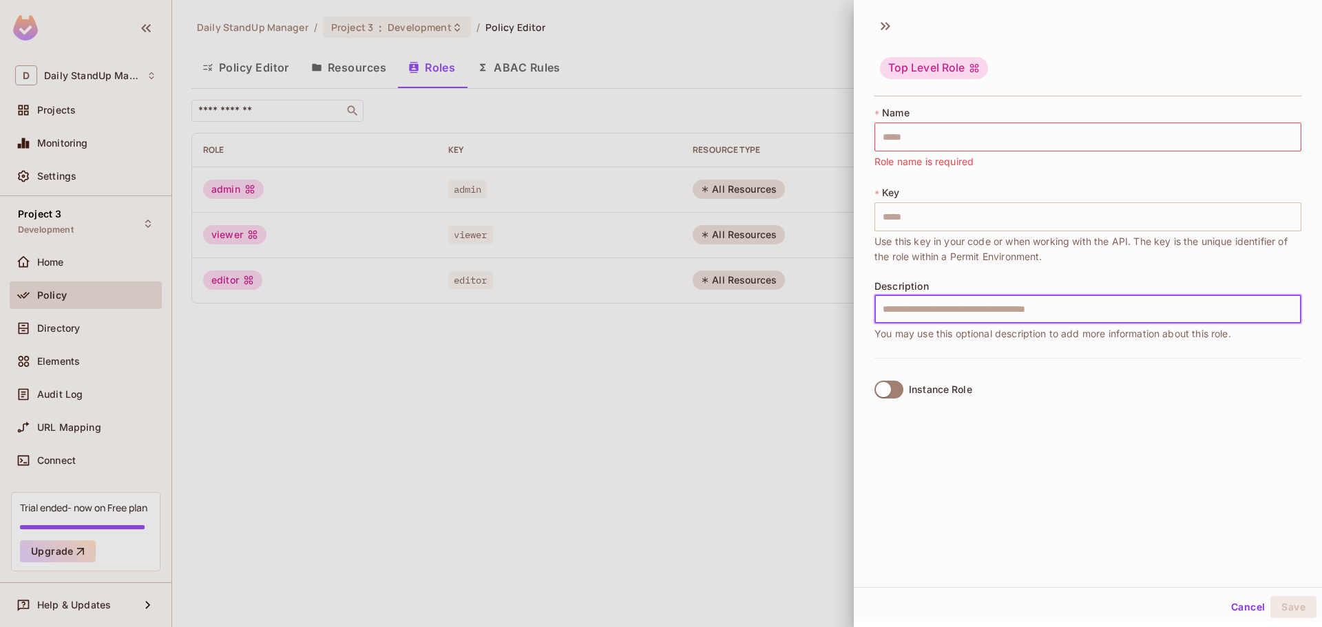
click at [901, 459] on div "Top Level Role * Name ​ Role name is required * Key ​ Use this key in your code…" at bounding box center [1088, 299] width 468 height 578
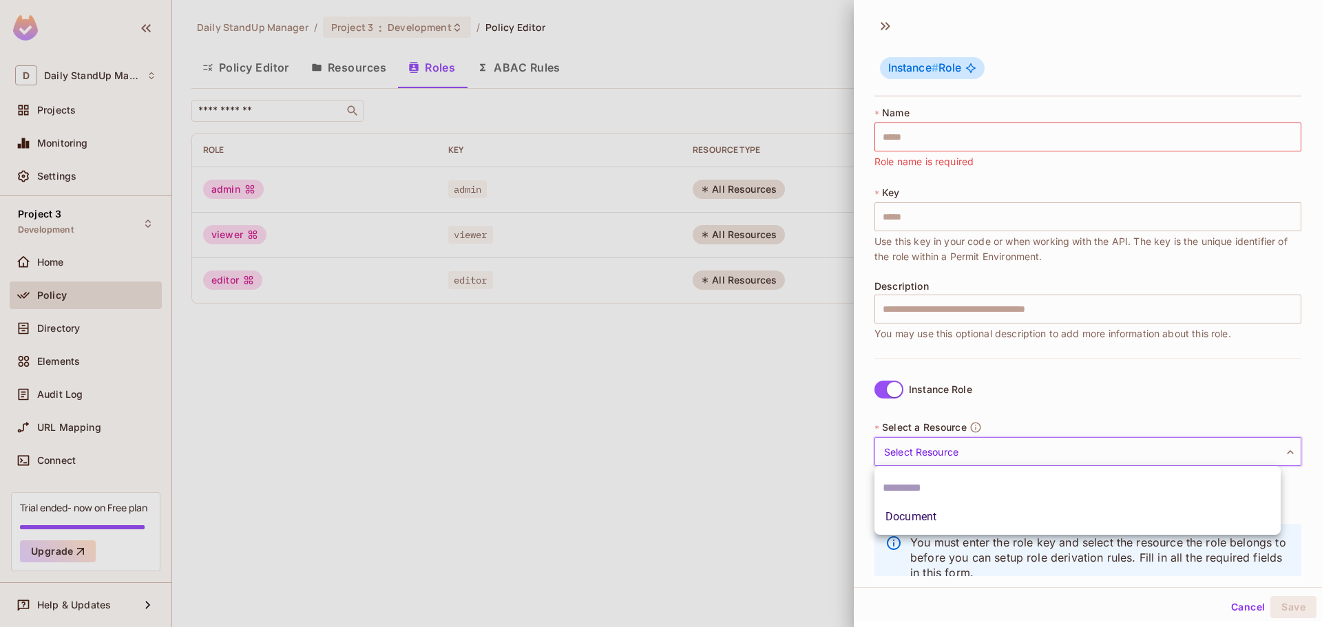
click at [974, 458] on body "D Daily StandUp Manager Projects Monitoring Settings Project 3 Development Home…" at bounding box center [661, 313] width 1322 height 627
click at [927, 522] on li "Document" at bounding box center [1078, 517] width 406 height 25
type input "********"
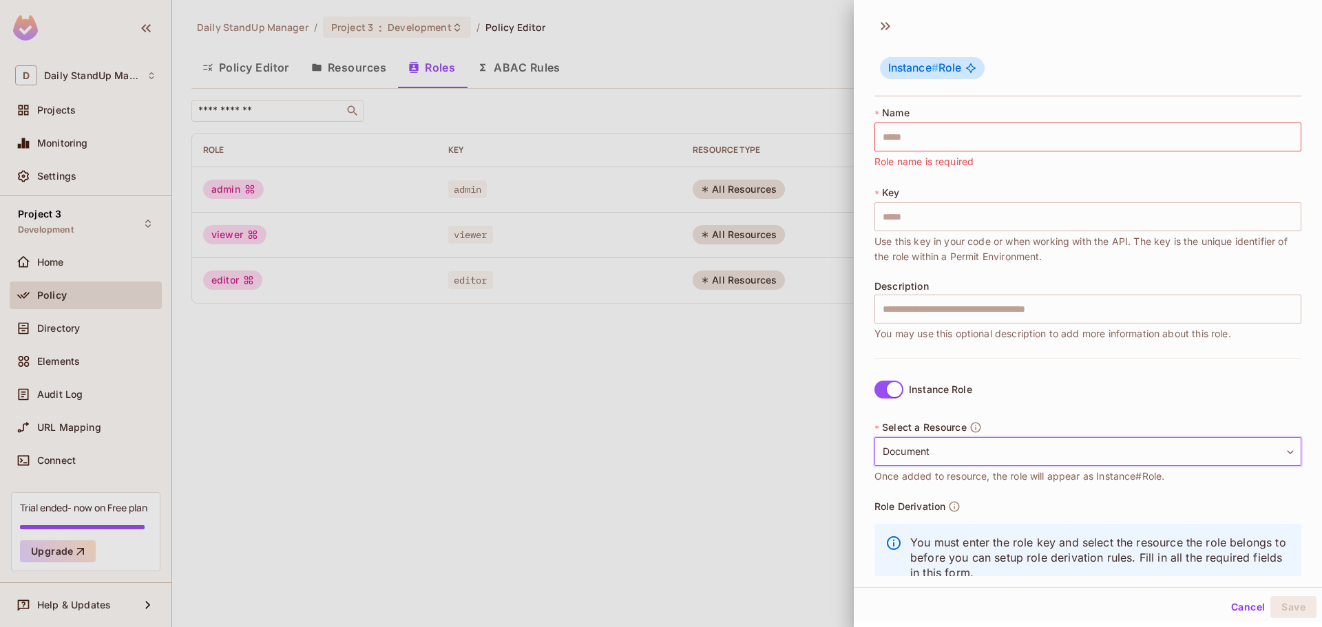
scroll to position [40, 0]
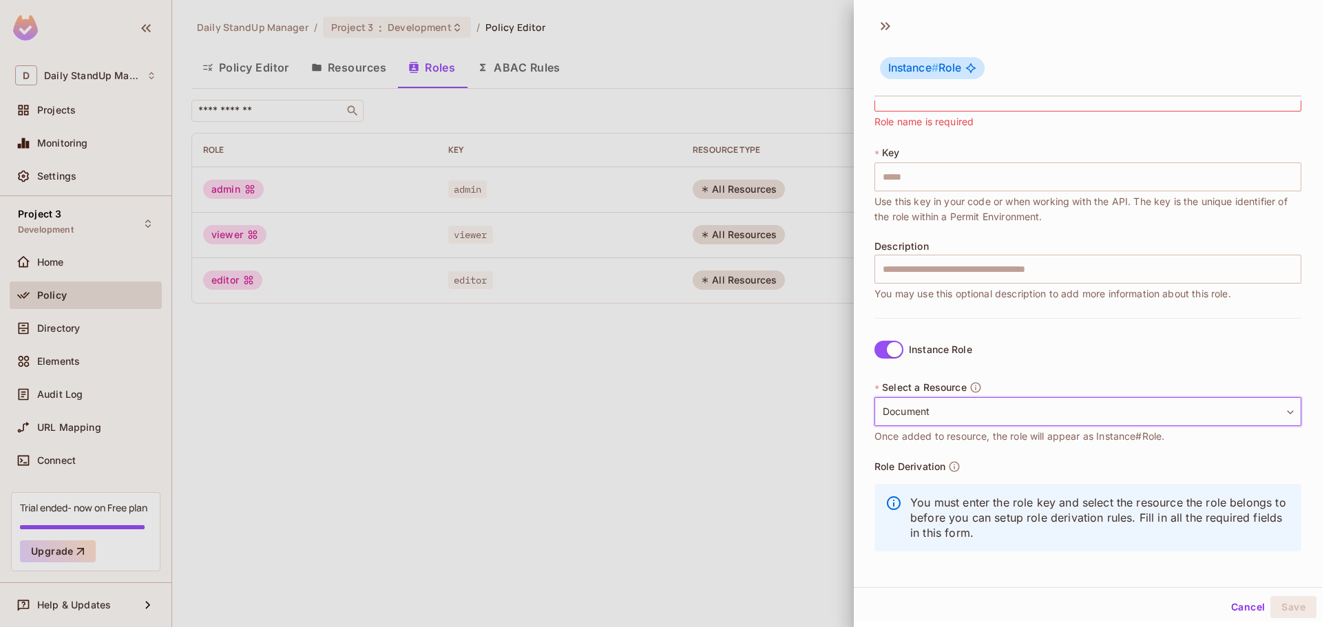
click at [1228, 598] on button "Cancel" at bounding box center [1248, 607] width 45 height 22
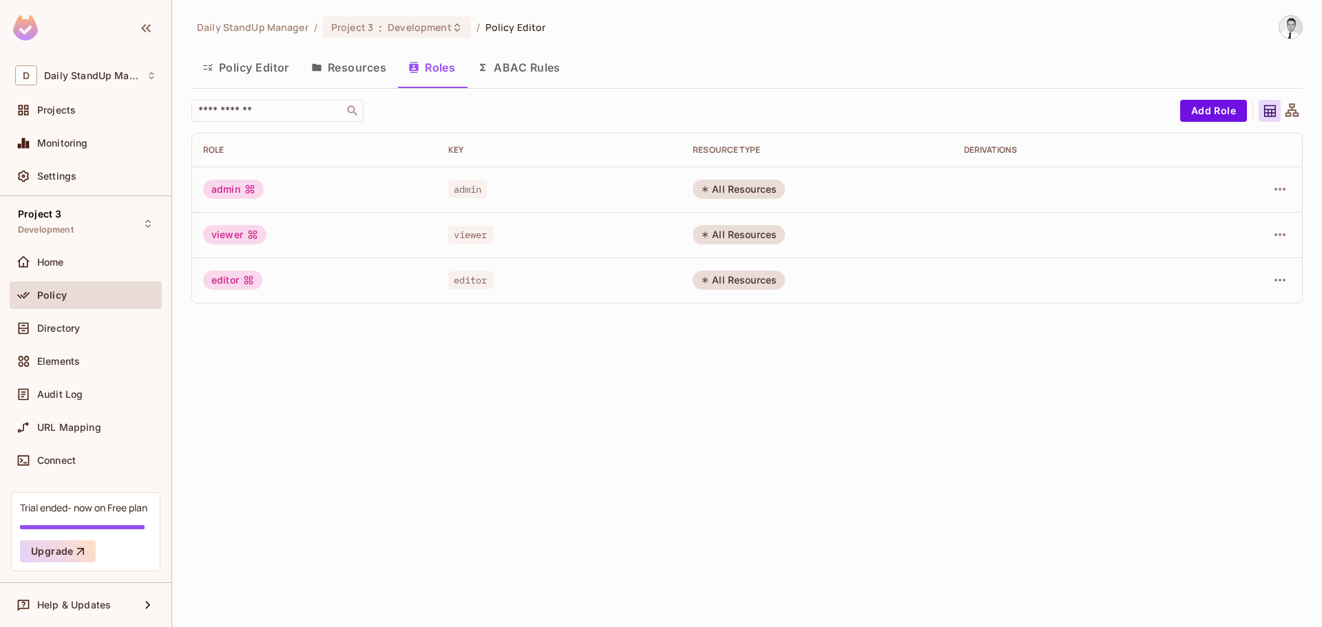
click at [249, 59] on button "Policy Editor" at bounding box center [245, 67] width 109 height 34
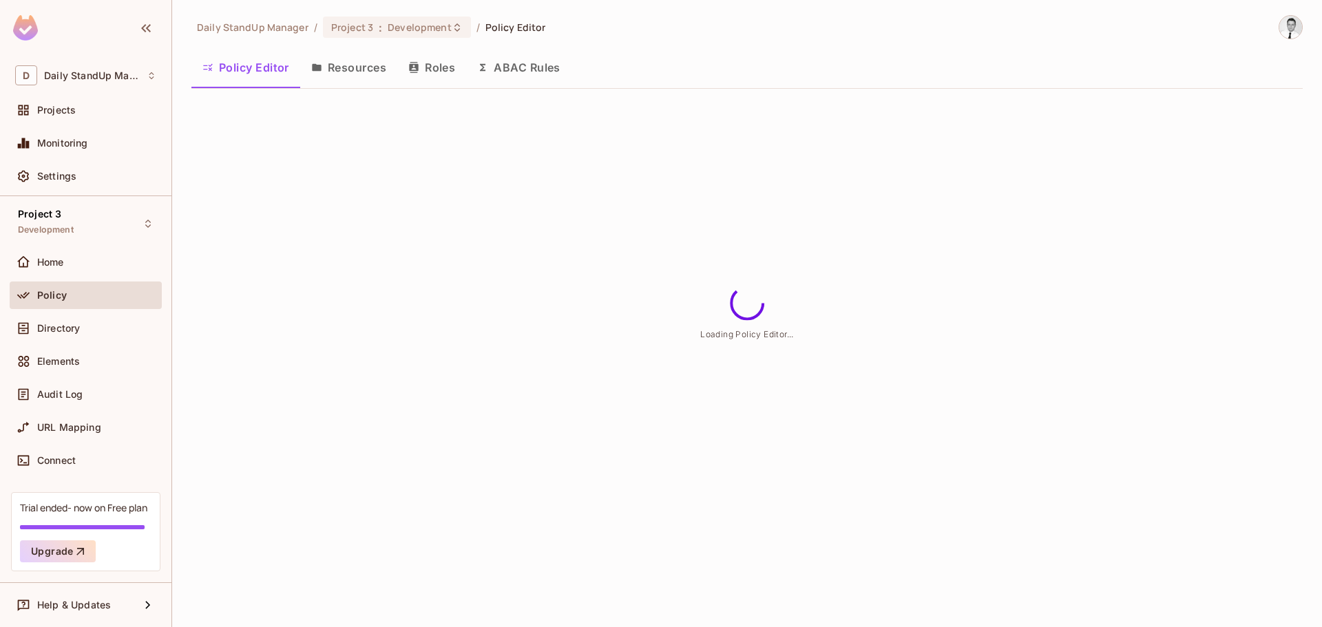
click at [332, 61] on button "Resources" at bounding box center [348, 67] width 97 height 34
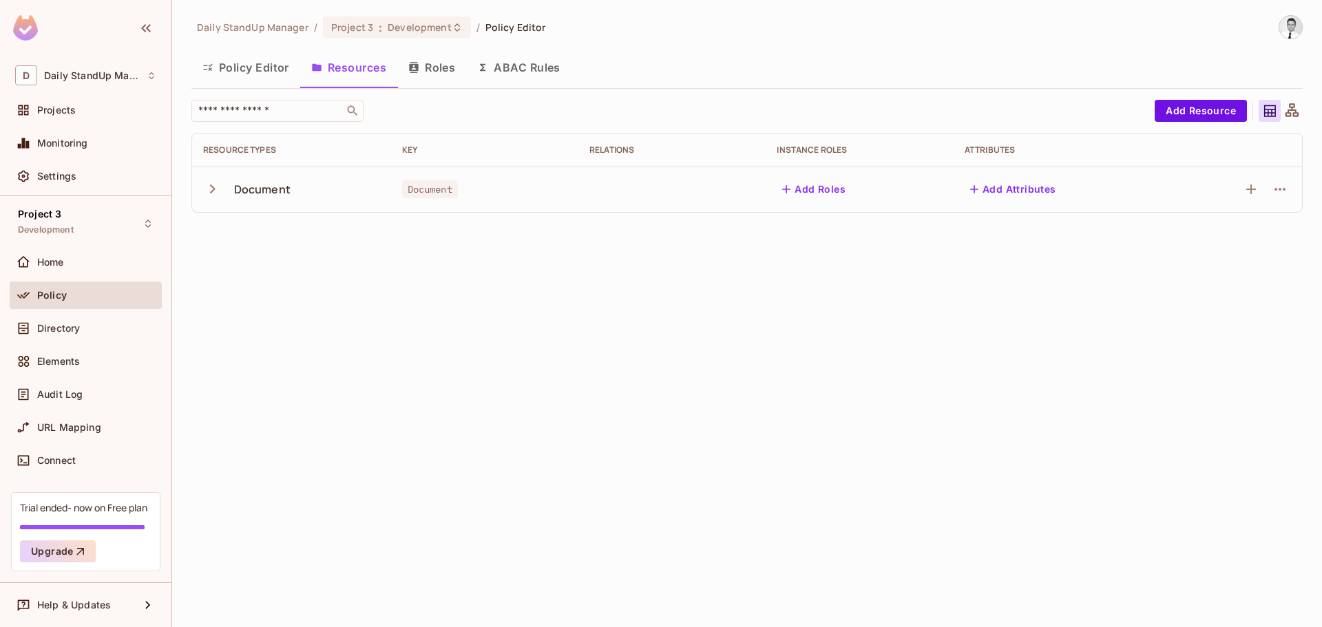
click at [212, 189] on icon "button" at bounding box center [212, 189] width 19 height 19
click at [693, 90] on div "Daily StandUp Manager / Project 3 : Development / Policy Editor Policy Editor R…" at bounding box center [747, 119] width 1112 height 209
click at [373, 82] on button "Resources" at bounding box center [348, 67] width 97 height 34
click at [373, 81] on button "Resources" at bounding box center [348, 67] width 97 height 34
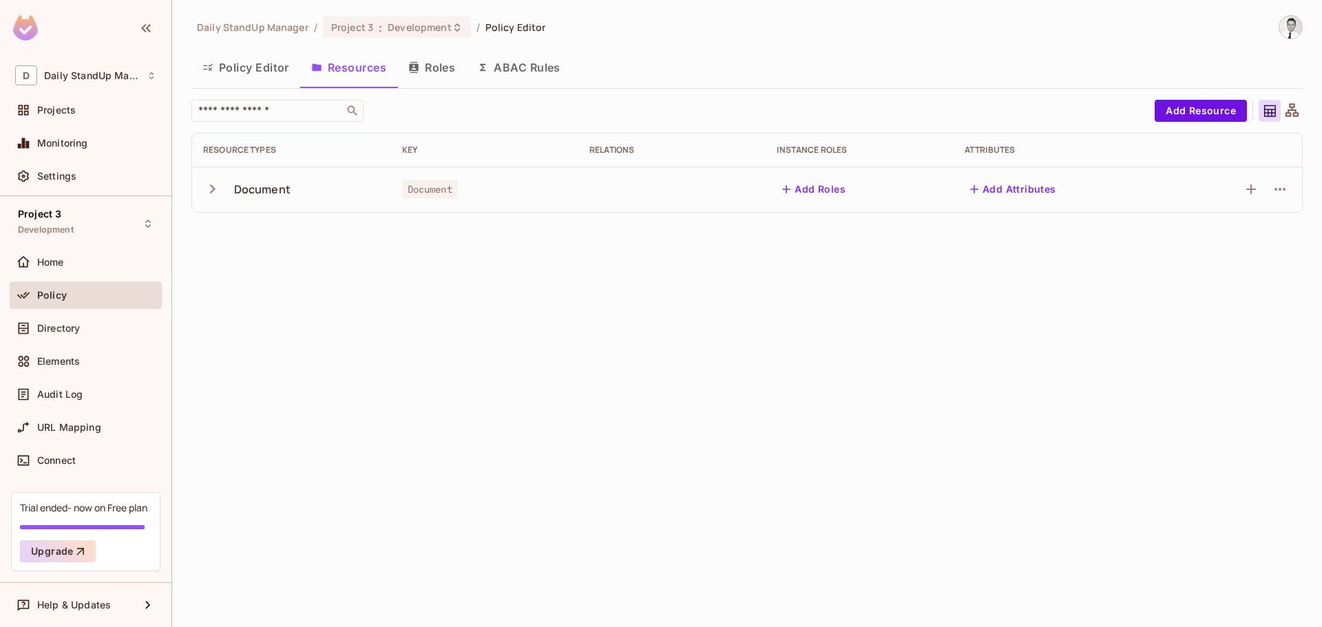
click at [817, 86] on div "Policy Editor Resources Roles ABAC Rules" at bounding box center [747, 69] width 1112 height 38
click at [815, 72] on div "Policy Editor Resources Roles ABAC Rules" at bounding box center [747, 67] width 1112 height 34
click at [263, 77] on button "Policy Editor" at bounding box center [245, 67] width 109 height 34
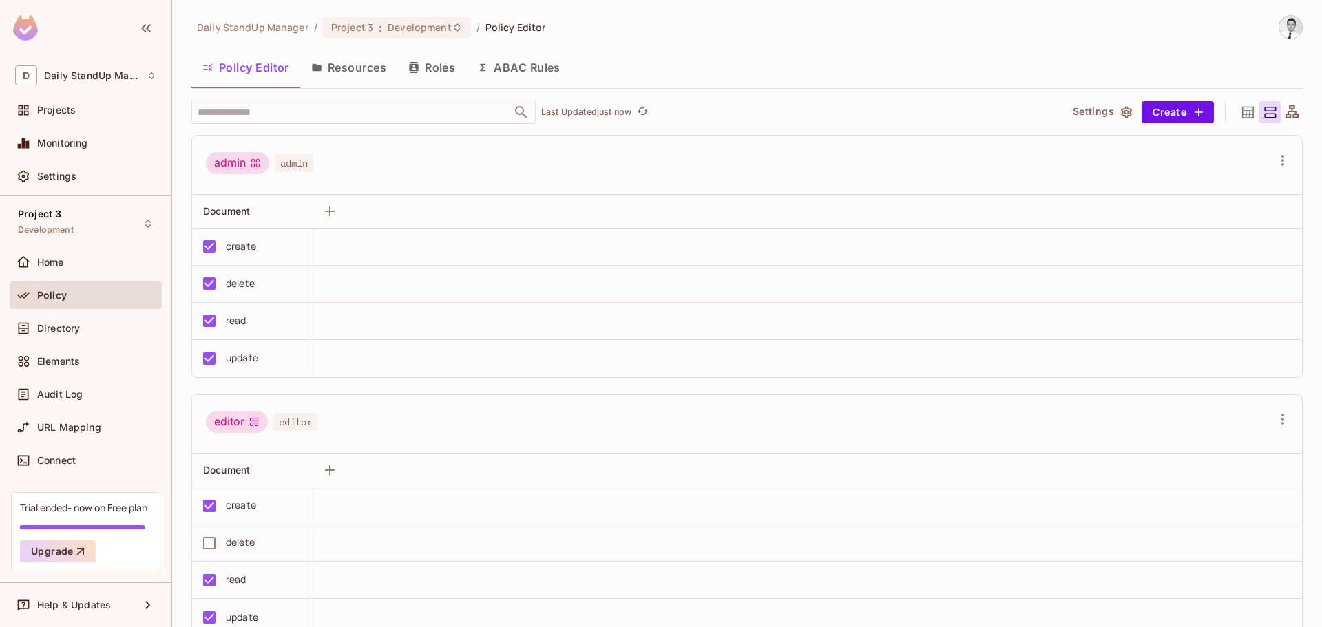
click at [281, 168] on span "admin" at bounding box center [294, 163] width 39 height 18
click at [247, 168] on div "admin" at bounding box center [237, 163] width 63 height 22
drag, startPoint x: 253, startPoint y: 164, endPoint x: 253, endPoint y: 231, distance: 66.8
click at [253, 231] on div "admin admin Document create delete read update" at bounding box center [747, 256] width 1112 height 243
click at [260, 160] on icon at bounding box center [255, 163] width 11 height 11
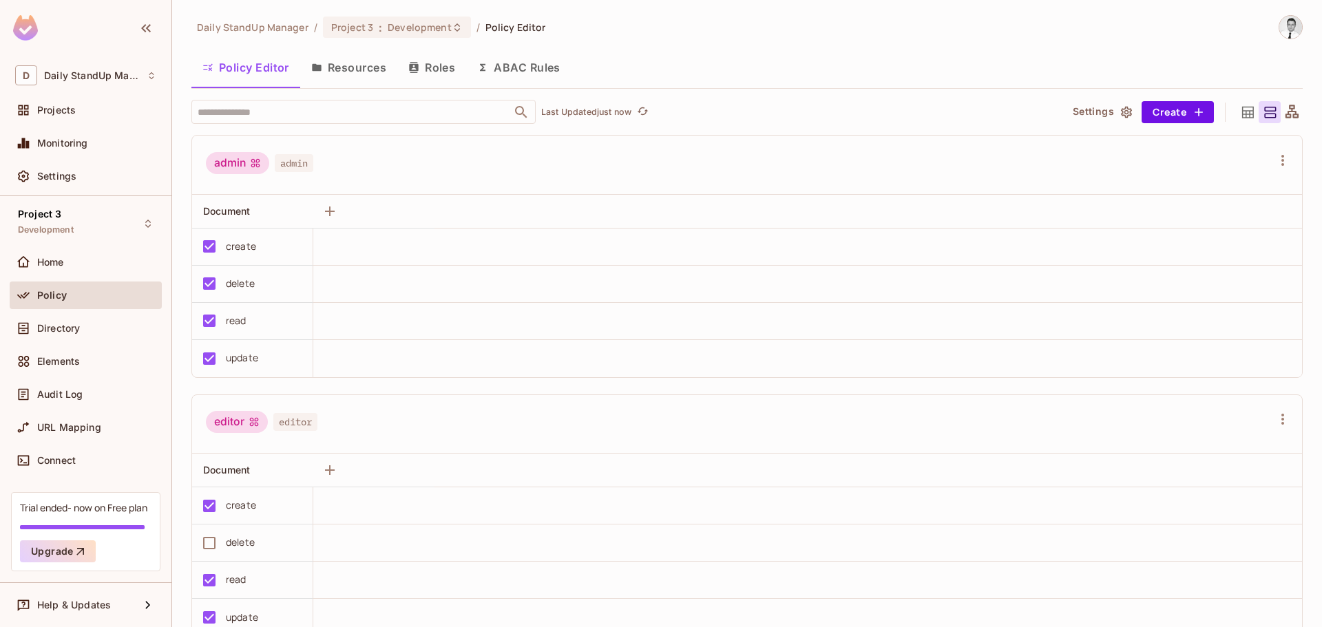
drag, startPoint x: 613, startPoint y: 150, endPoint x: 745, endPoint y: 153, distance: 131.6
click at [616, 151] on div "admin admin" at bounding box center [747, 165] width 1110 height 59
drag, startPoint x: 238, startPoint y: 162, endPoint x: 225, endPoint y: 172, distance: 16.3
click at [223, 172] on div "admin" at bounding box center [237, 163] width 63 height 22
drag, startPoint x: 261, startPoint y: 163, endPoint x: 256, endPoint y: 200, distance: 37.6
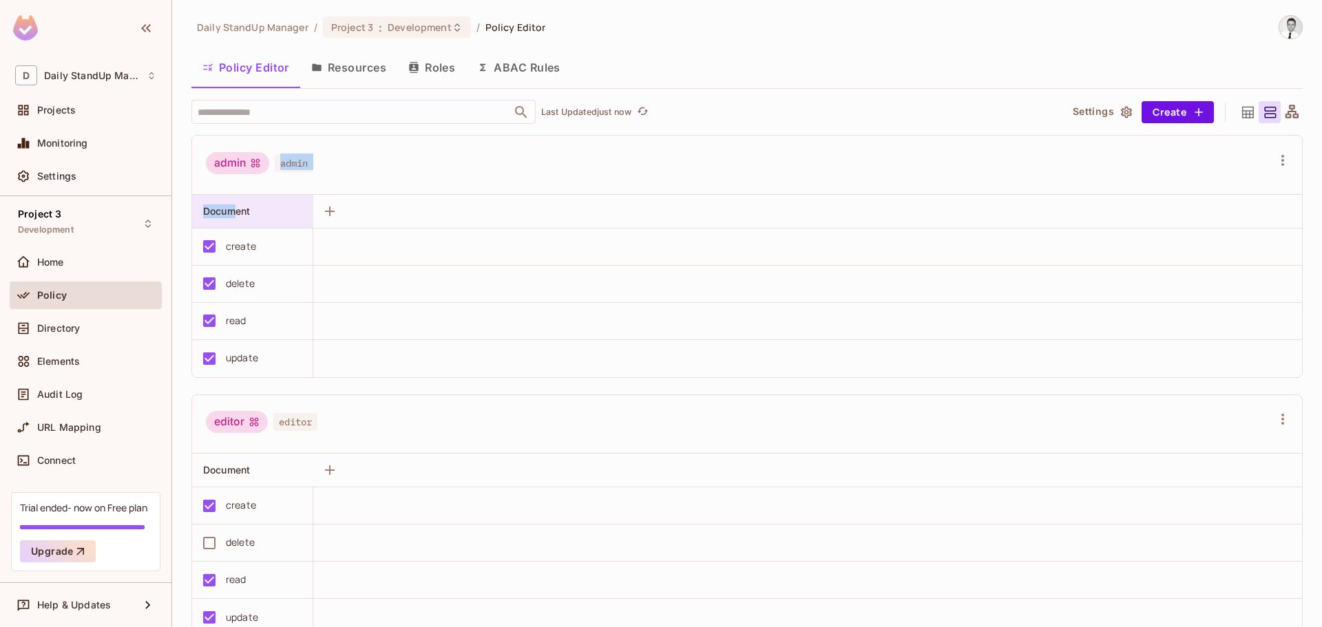
click at [239, 200] on div "admin admin Document create delete read update" at bounding box center [747, 256] width 1112 height 243
click at [554, 170] on div "admin admin" at bounding box center [739, 165] width 1066 height 26
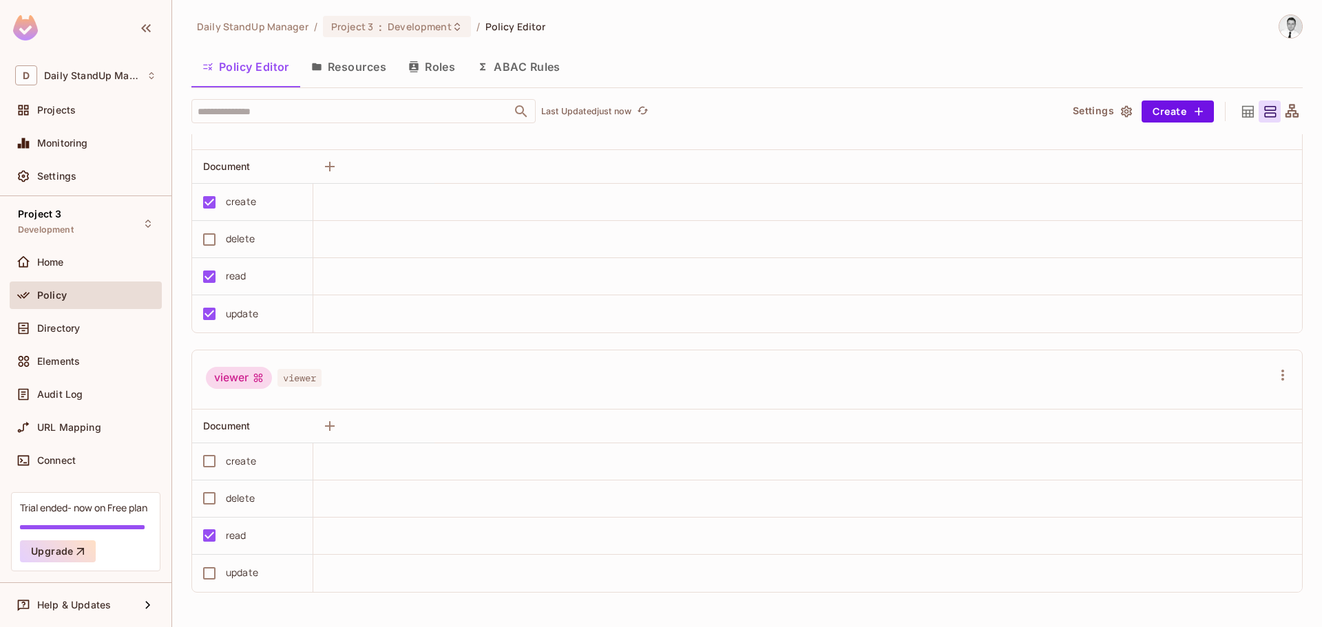
scroll to position [234, 0]
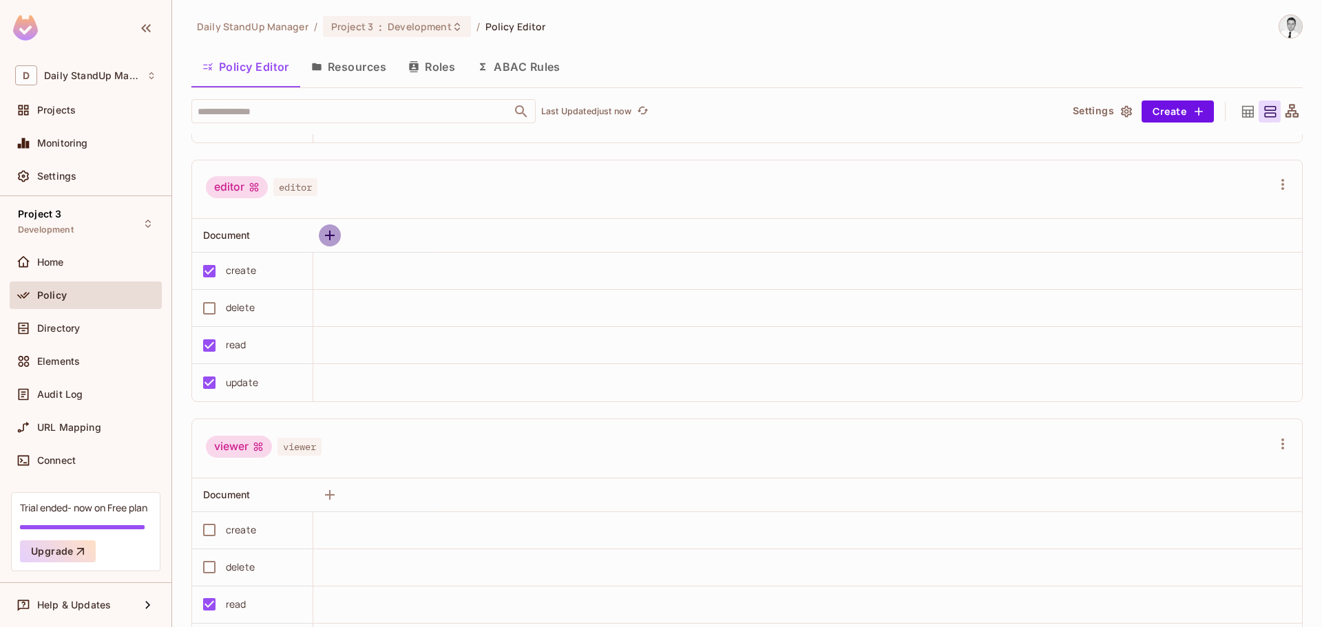
click at [335, 233] on icon "button" at bounding box center [330, 235] width 17 height 17
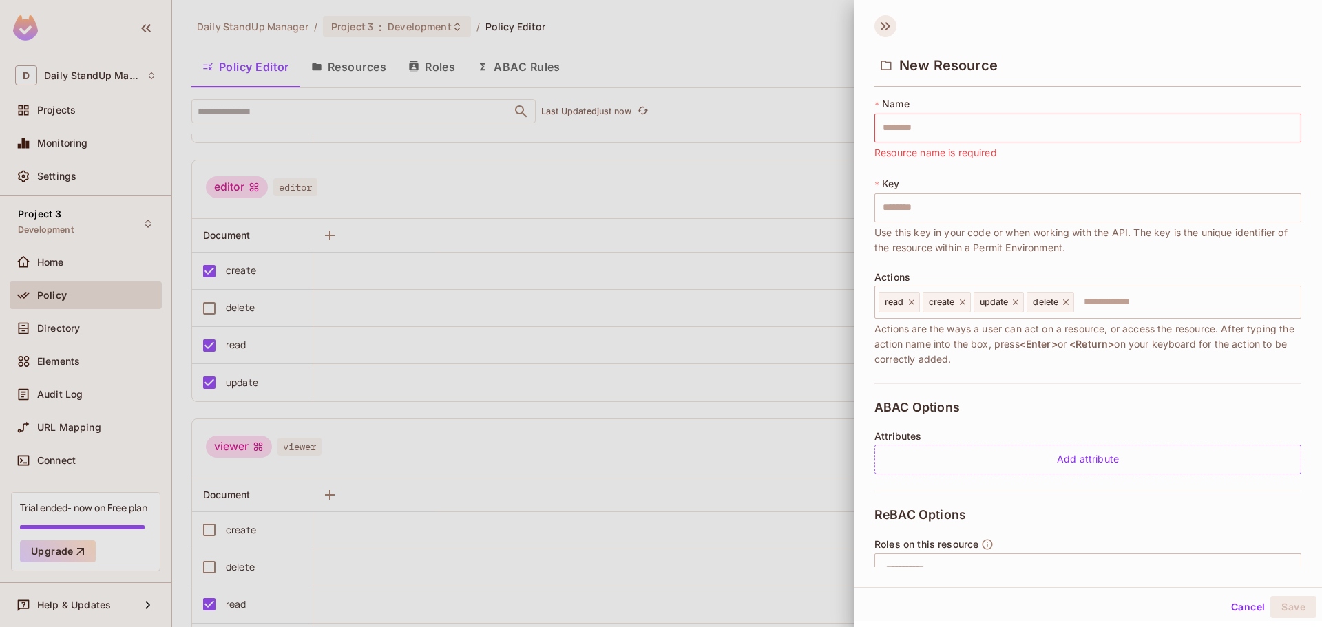
click at [884, 25] on icon at bounding box center [883, 26] width 5 height 8
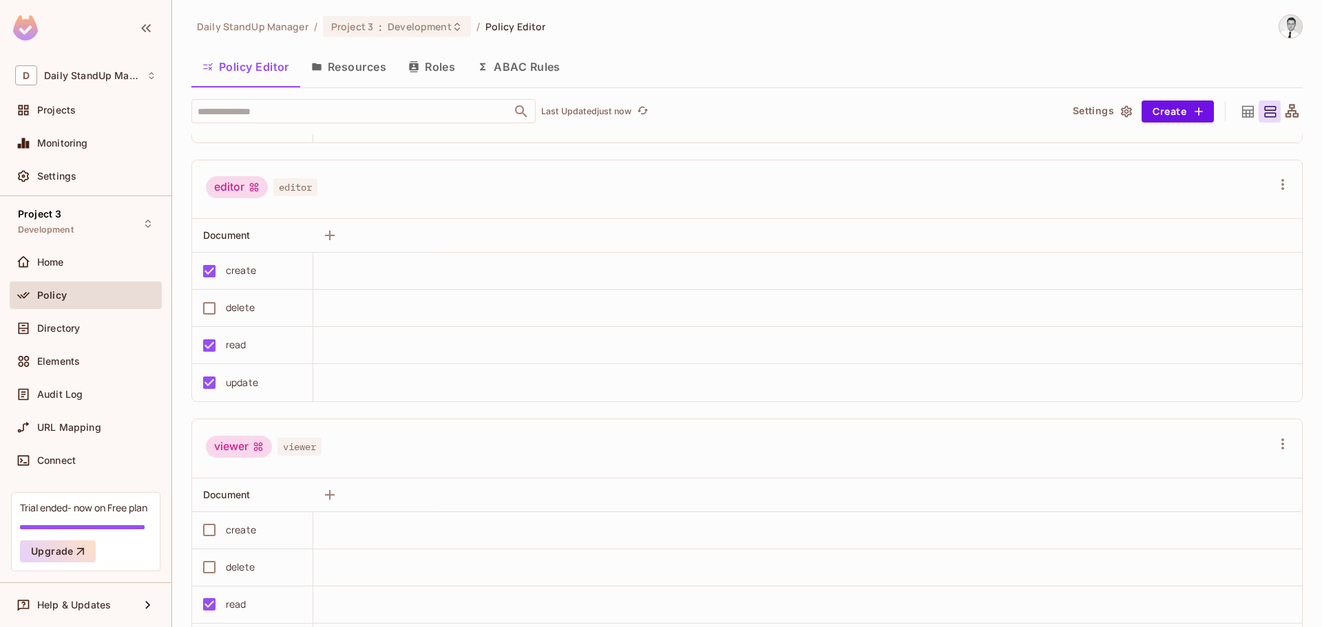
scroll to position [165, 0]
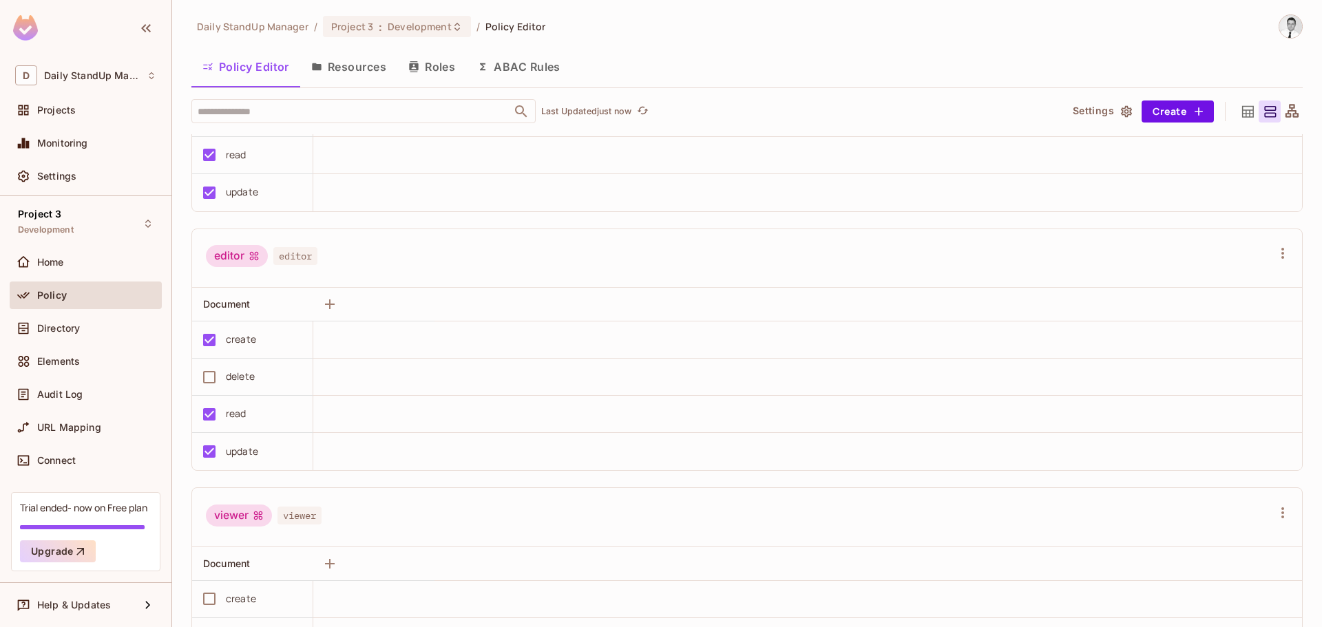
click at [238, 470] on td "update" at bounding box center [252, 451] width 121 height 37
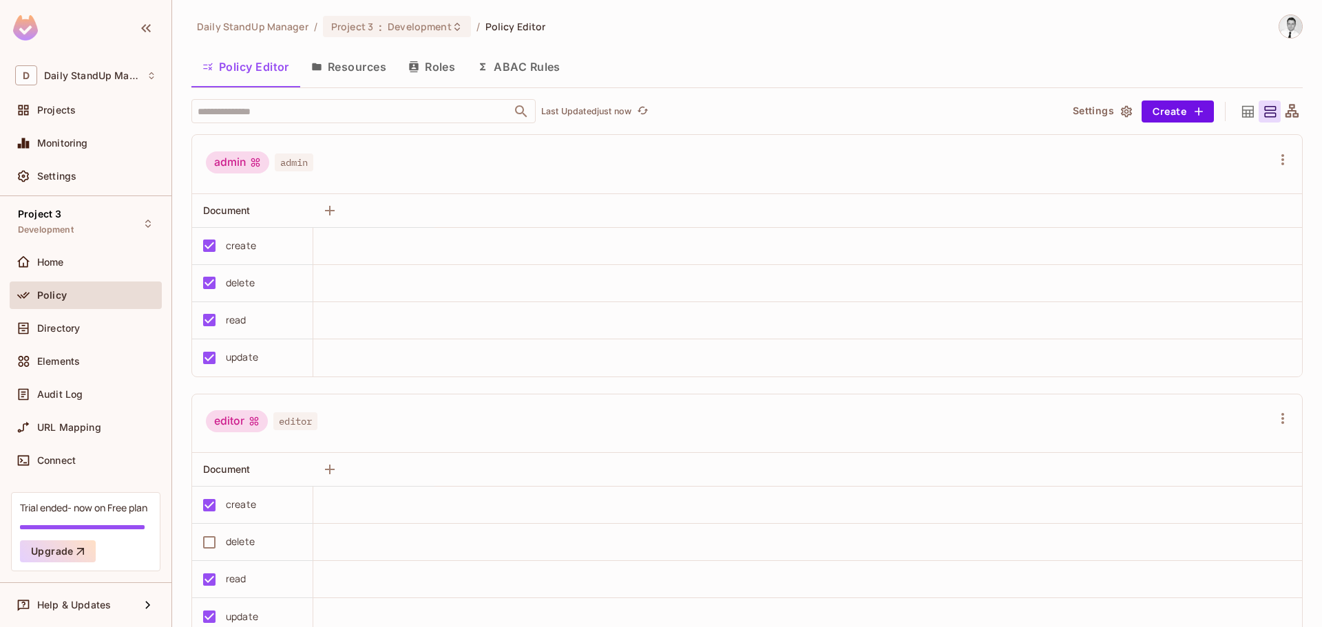
scroll to position [0, 0]
click at [1275, 168] on icon "button" at bounding box center [1283, 160] width 17 height 17
click at [1181, 298] on span "Edit Attributes" at bounding box center [1197, 306] width 76 height 22
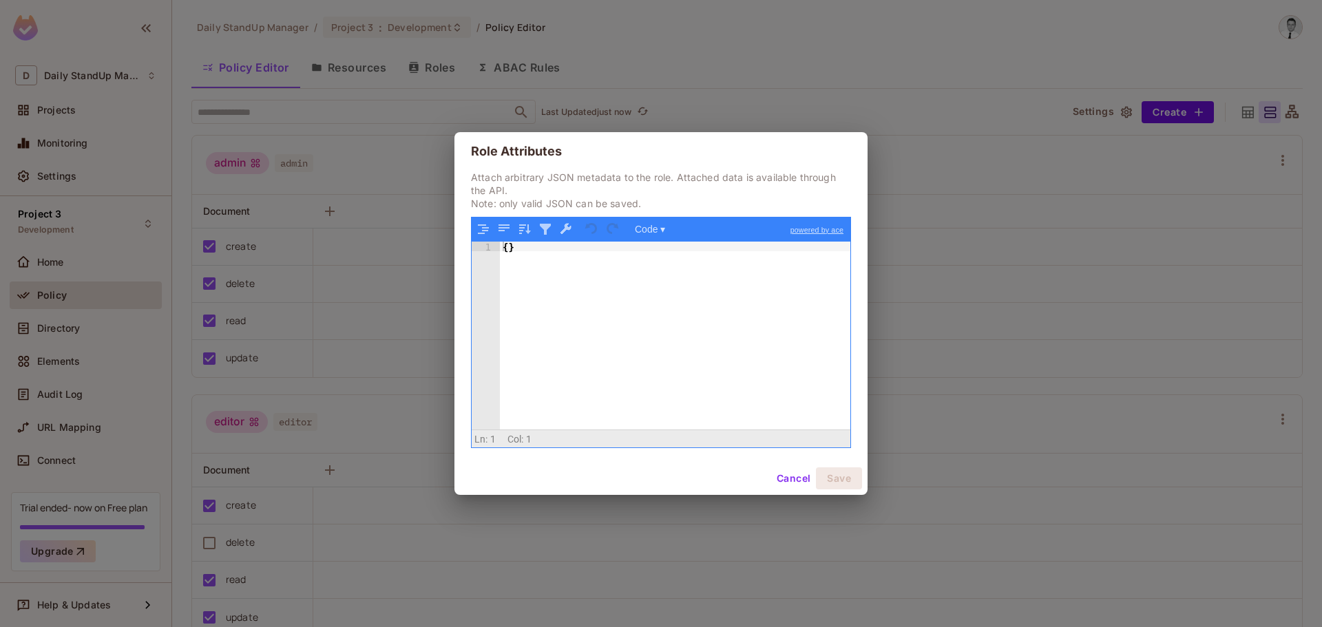
click at [789, 477] on button "Cancel" at bounding box center [793, 479] width 45 height 22
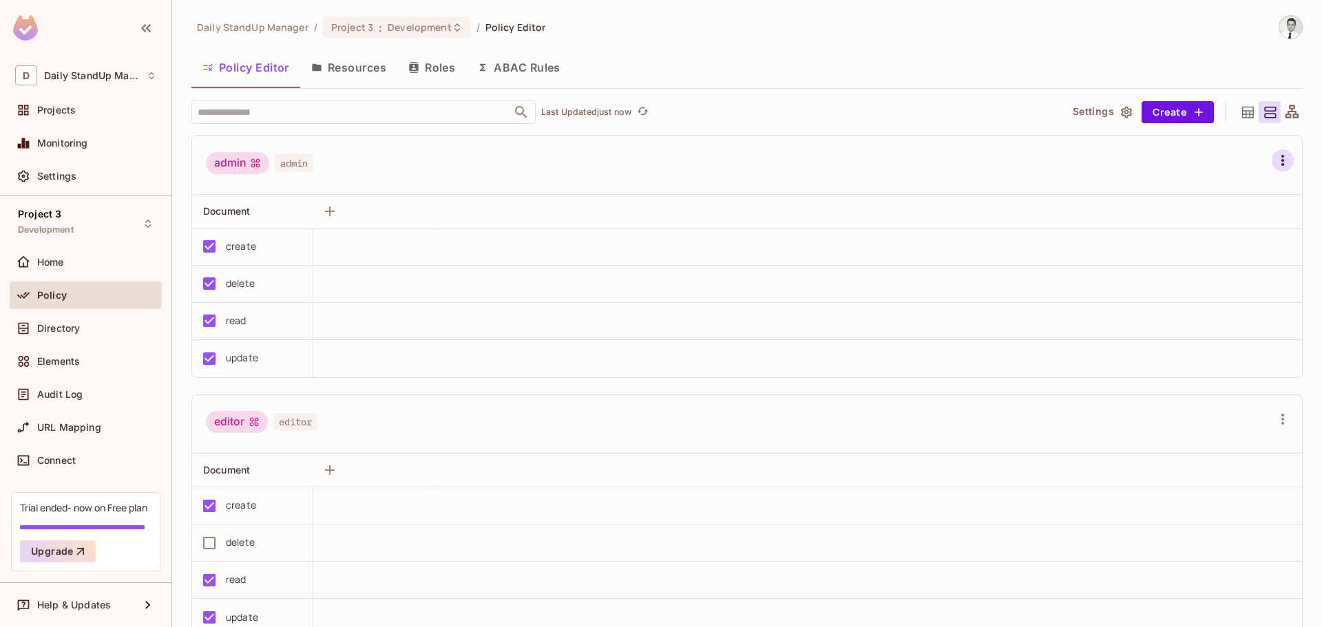
click at [1275, 164] on icon "button" at bounding box center [1283, 160] width 17 height 17
click at [1189, 282] on span "Edit Role" at bounding box center [1184, 275] width 50 height 22
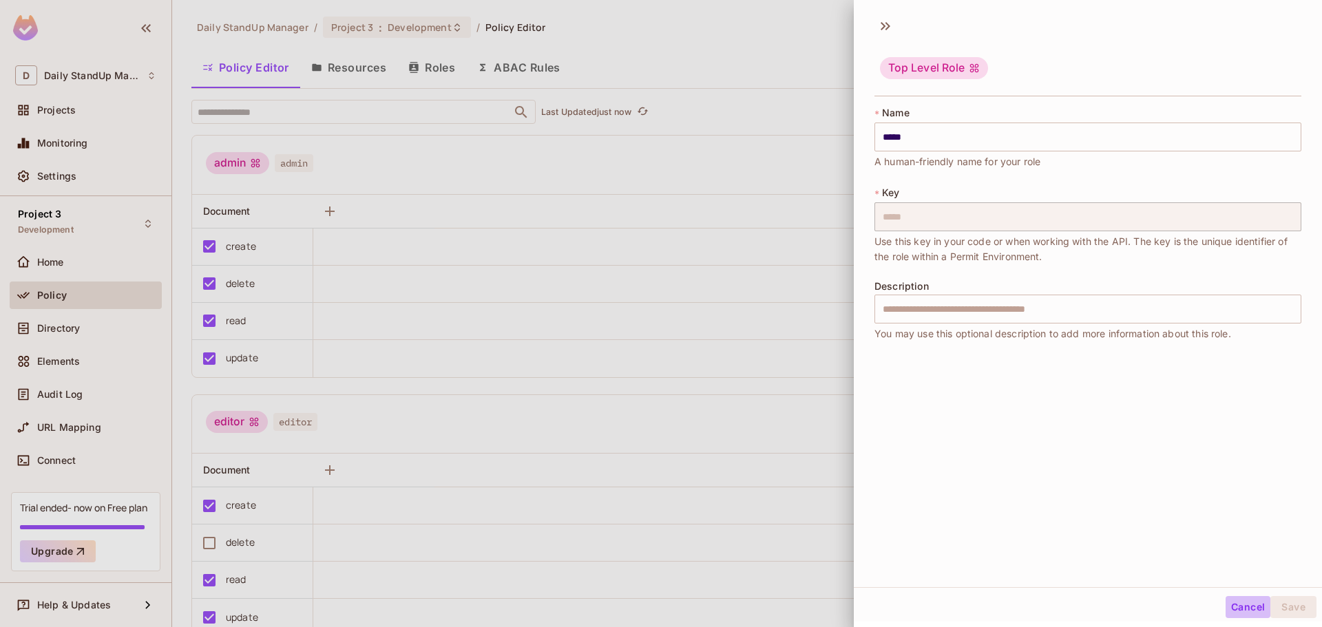
click at [1242, 604] on button "Cancel" at bounding box center [1248, 607] width 45 height 22
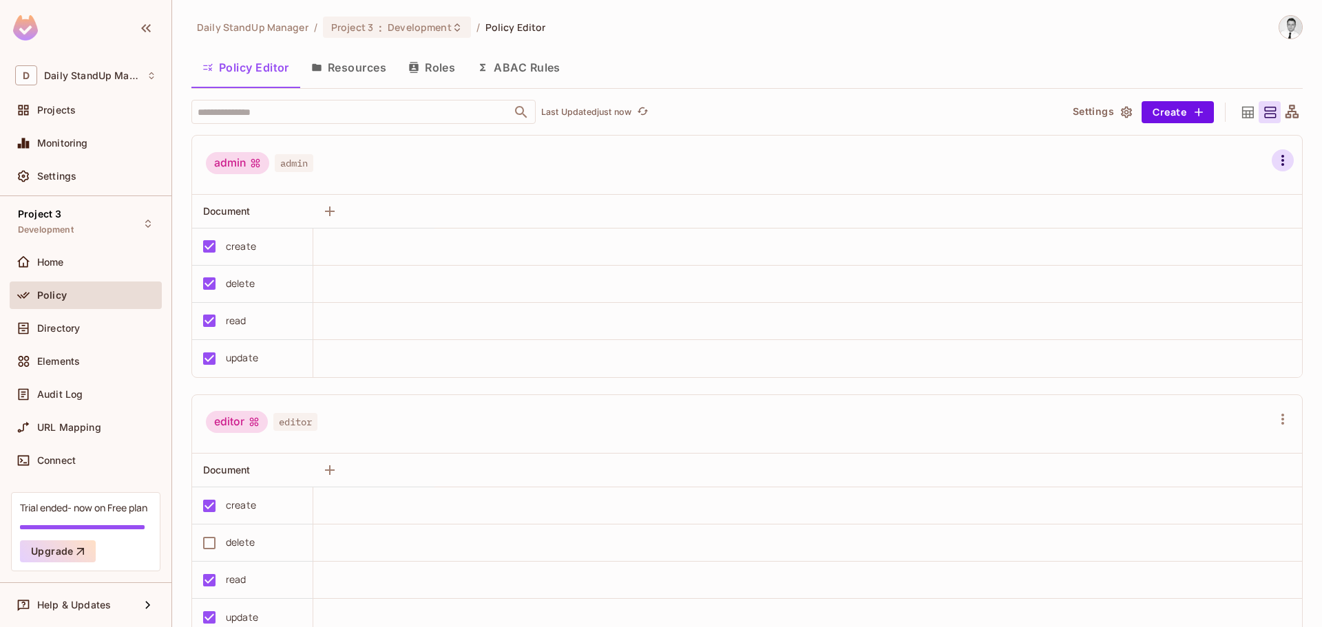
click at [1282, 155] on icon "button" at bounding box center [1283, 160] width 3 height 11
click at [1213, 224] on span "Clear Permissions" at bounding box center [1205, 215] width 93 height 22
click at [1275, 152] on icon "button" at bounding box center [1283, 160] width 17 height 17
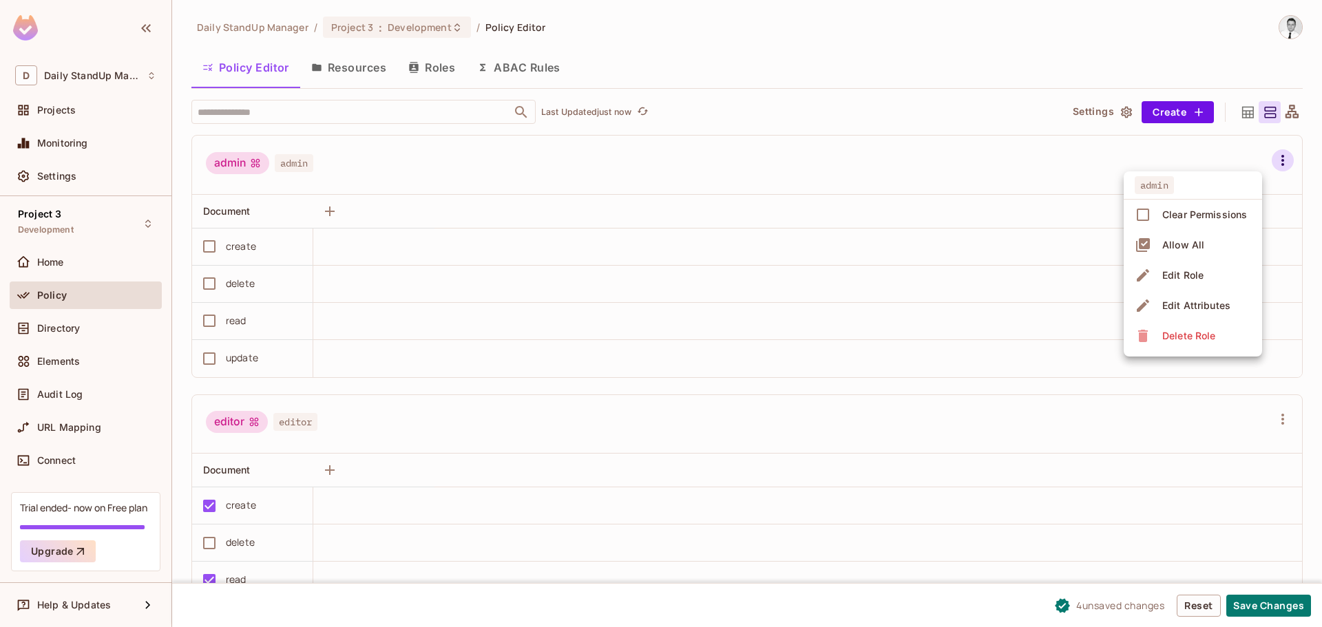
click at [1181, 249] on div "Allow All" at bounding box center [1184, 245] width 42 height 14
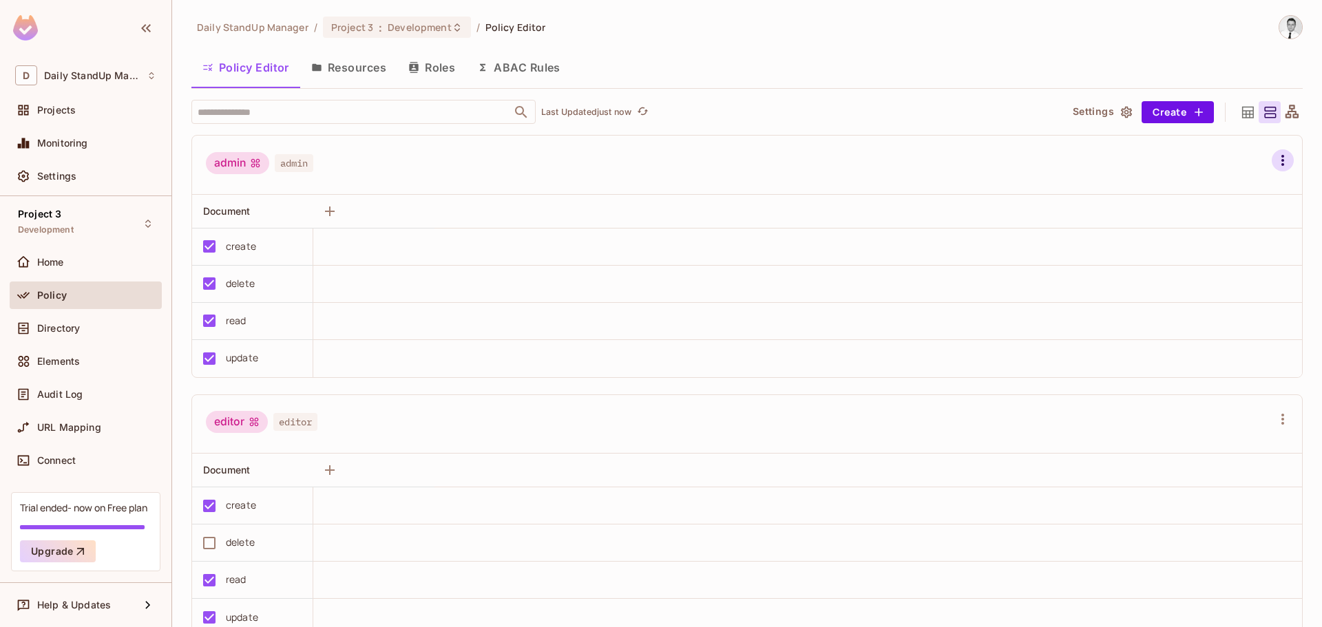
click at [1282, 157] on icon "button" at bounding box center [1283, 160] width 3 height 11
click at [665, 249] on div at bounding box center [661, 313] width 1322 height 627
click at [386, 163] on div "admin admin" at bounding box center [739, 165] width 1066 height 26
click at [248, 209] on span "Document" at bounding box center [226, 211] width 47 height 12
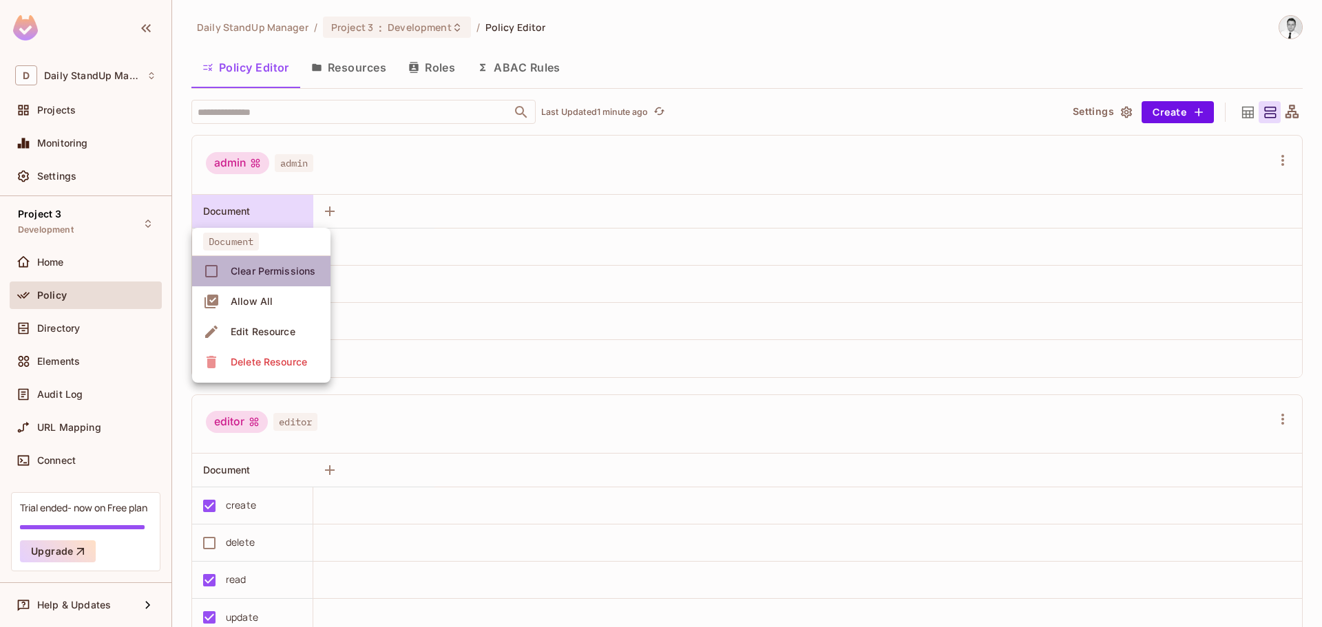
click at [278, 273] on div "Clear Permissions" at bounding box center [273, 271] width 85 height 14
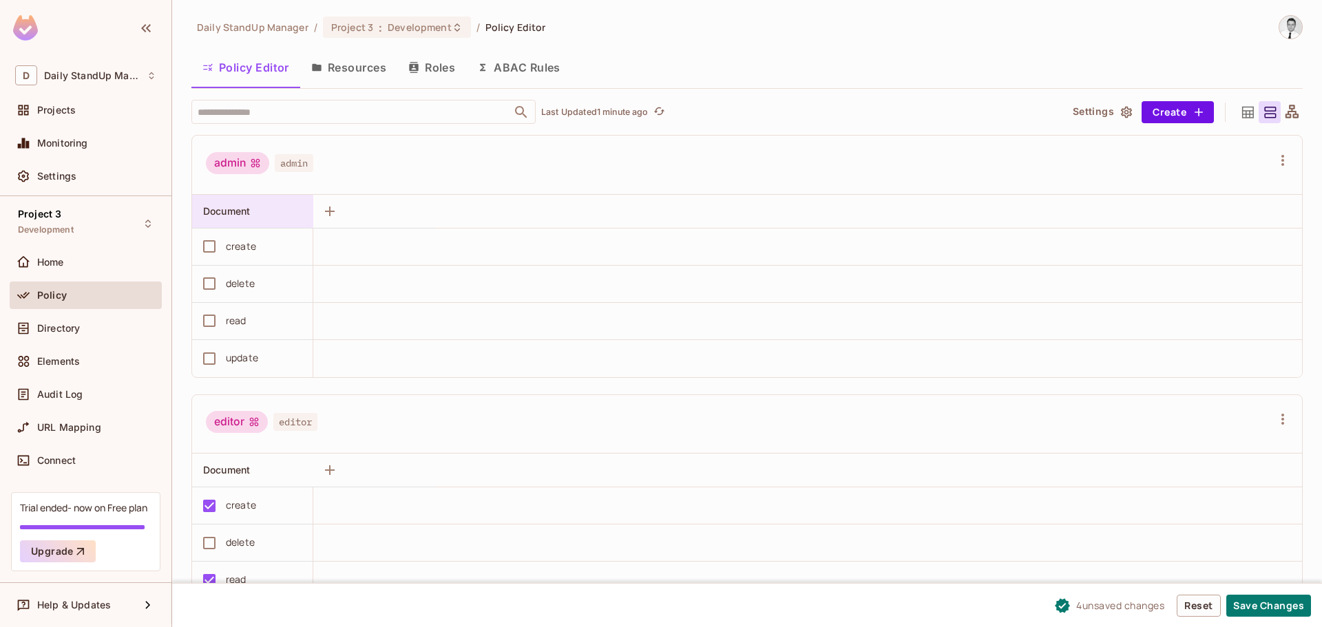
click at [243, 209] on span "Document" at bounding box center [226, 211] width 47 height 12
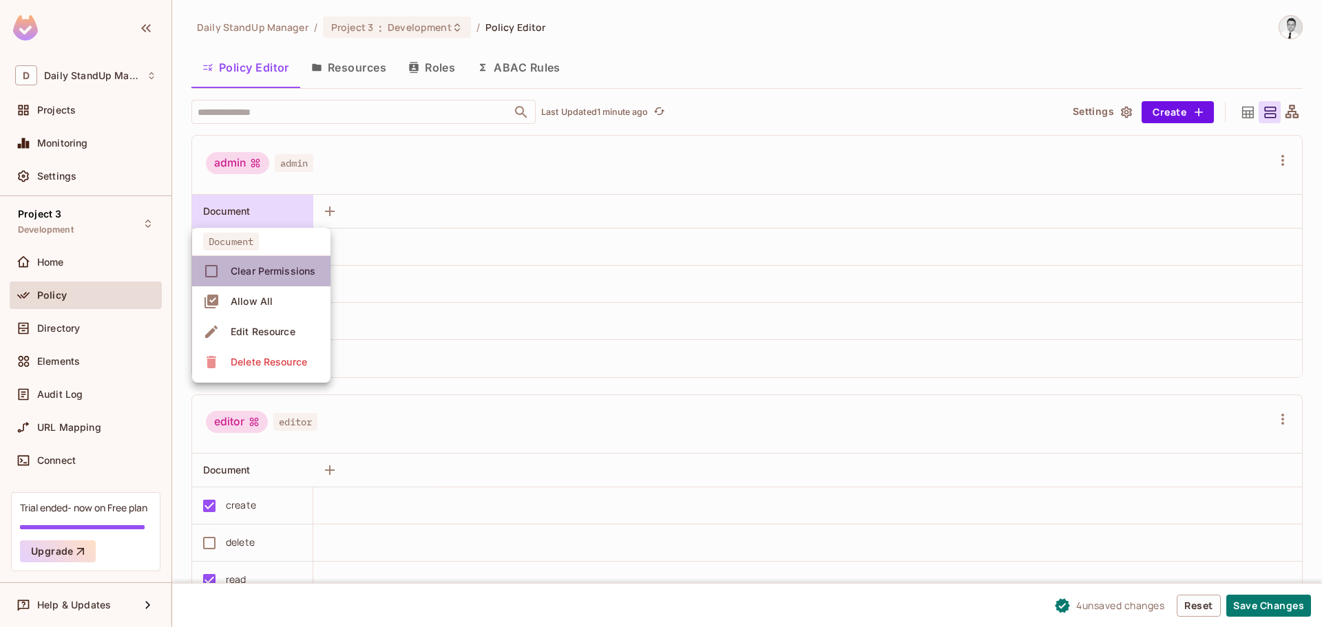
click at [260, 269] on div "Clear Permissions" at bounding box center [273, 271] width 85 height 14
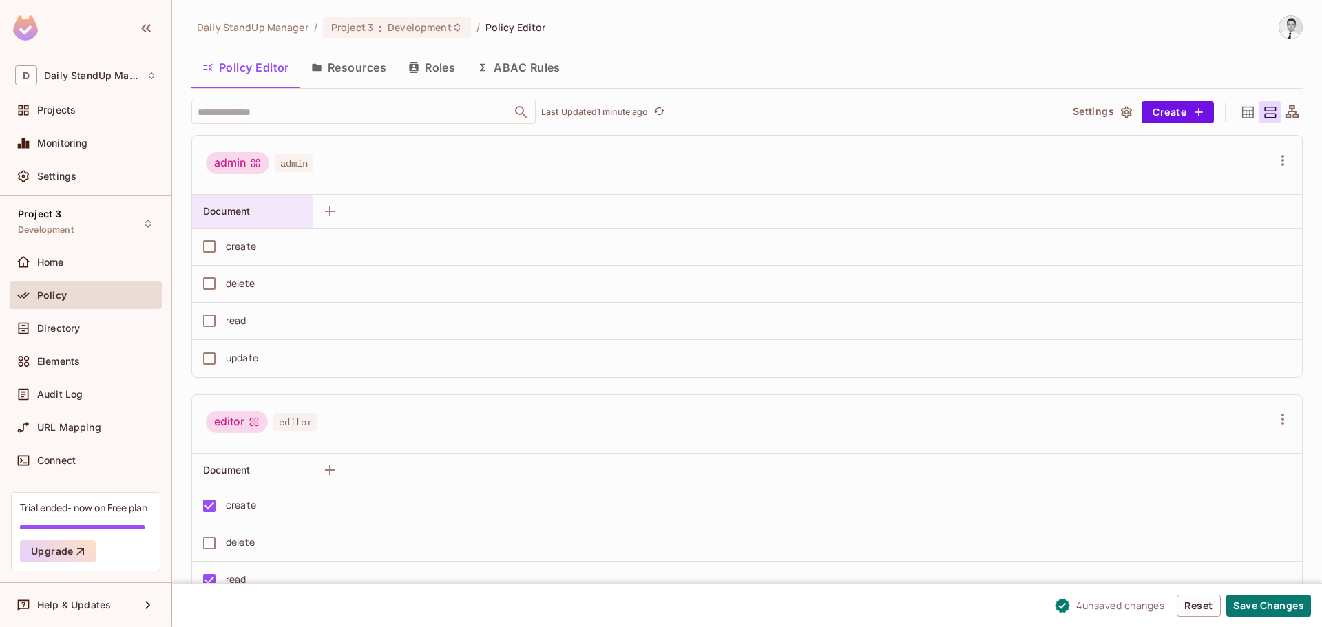
click at [245, 203] on div "Document" at bounding box center [256, 211] width 107 height 17
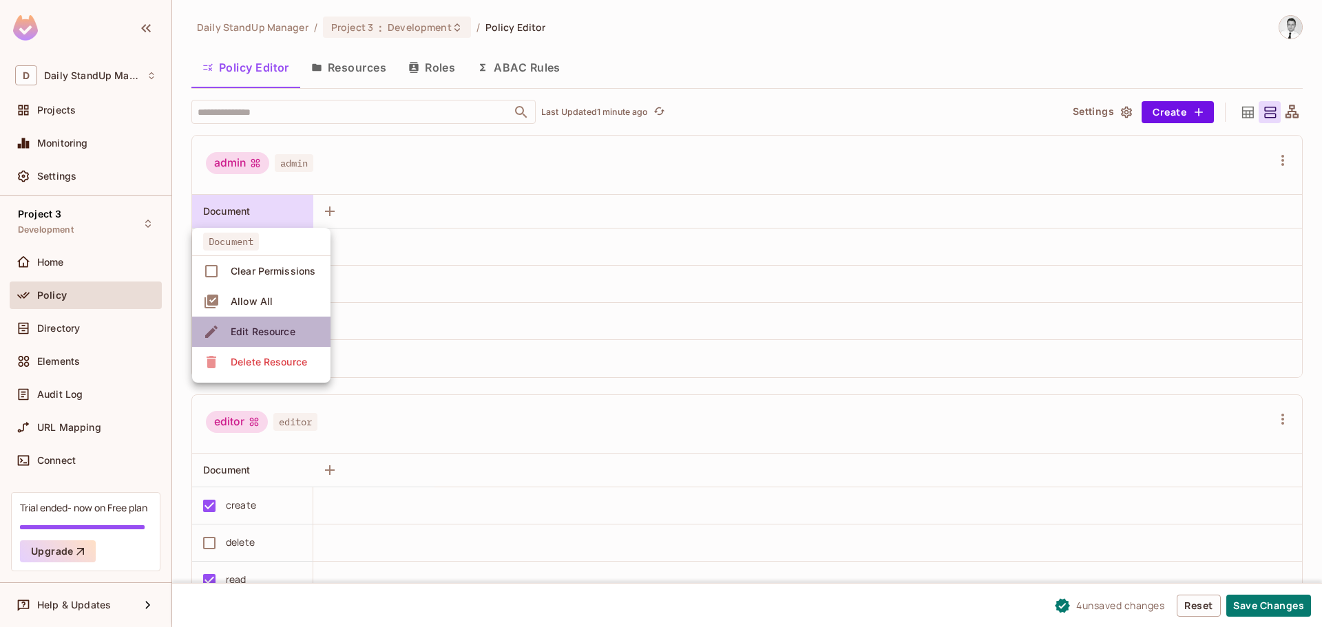
click at [270, 332] on div "Edit Resource" at bounding box center [263, 332] width 65 height 14
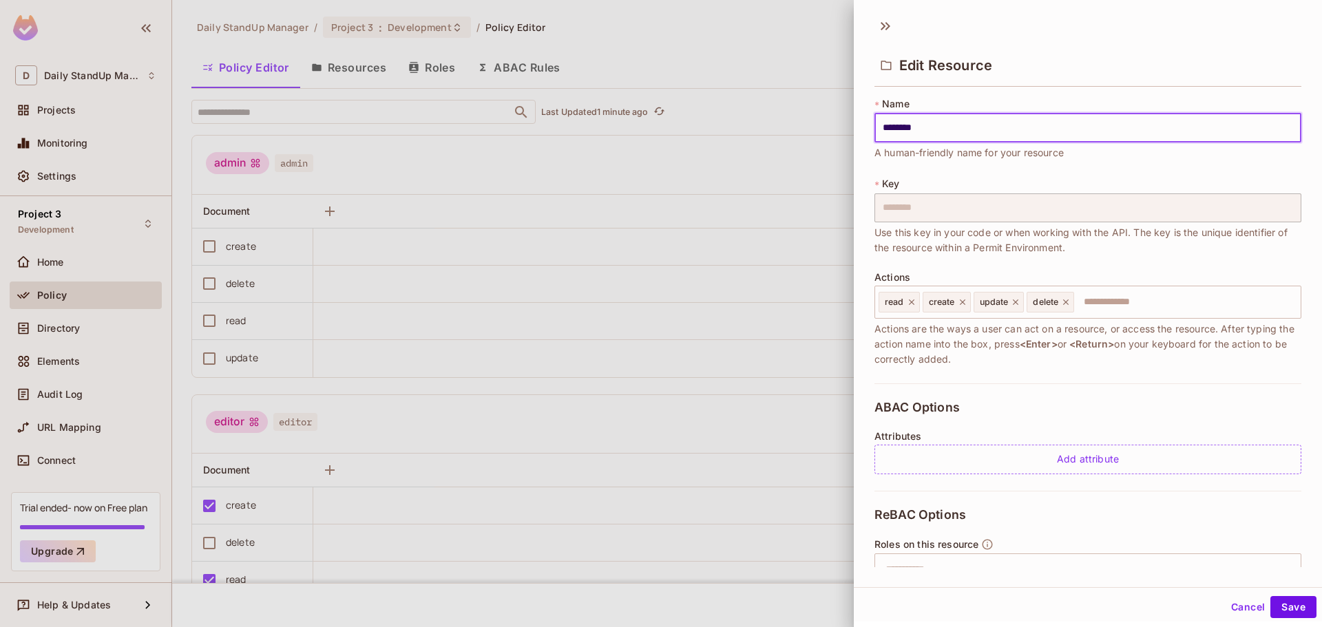
click at [1226, 600] on button "Cancel" at bounding box center [1248, 607] width 45 height 22
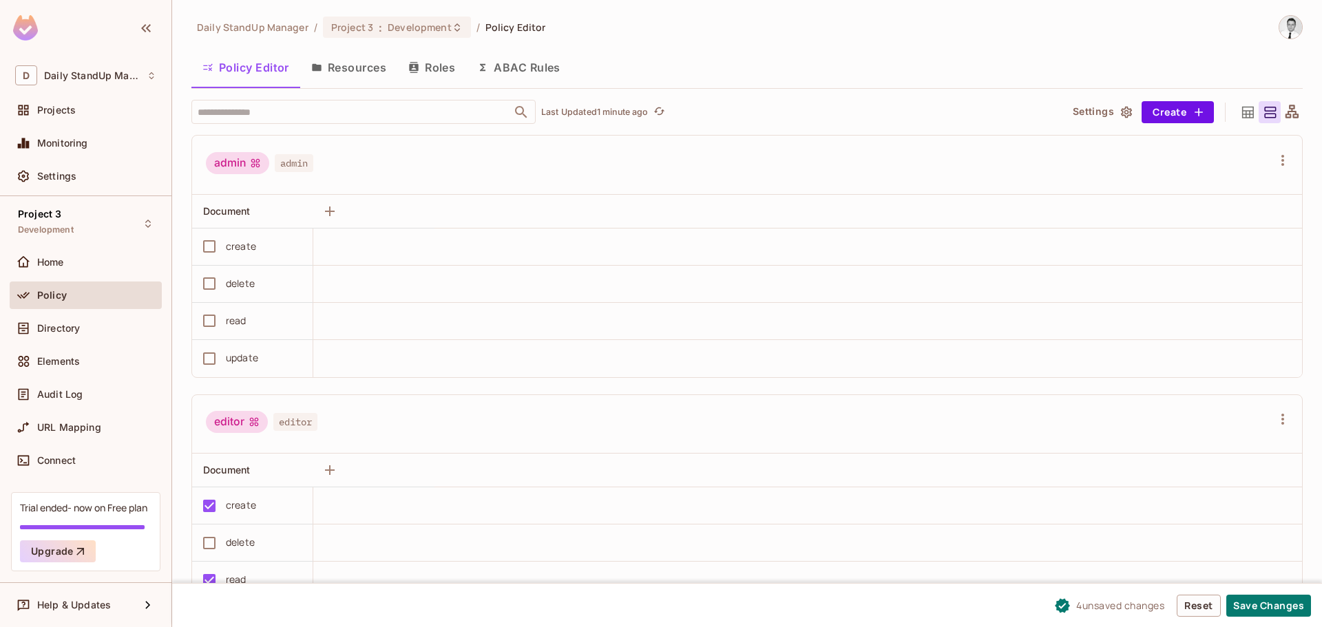
click at [754, 187] on div "admin admin" at bounding box center [747, 165] width 1110 height 59
